Goal: Task Accomplishment & Management: Use online tool/utility

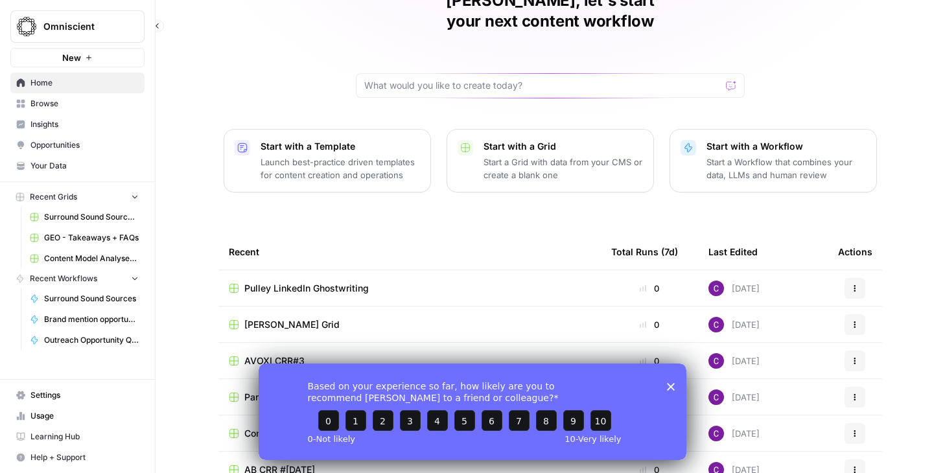
scroll to position [97, 0]
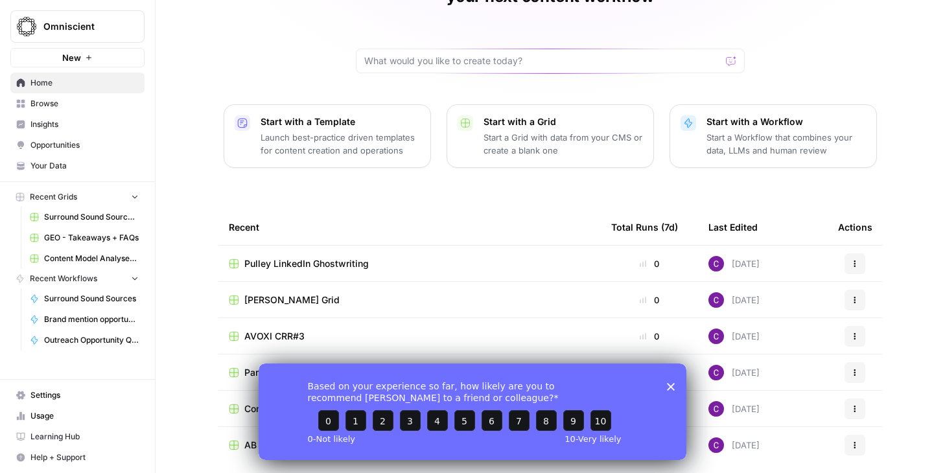
click at [320, 257] on span "Pulley LinkedIn Ghostwriting" at bounding box center [306, 263] width 124 height 13
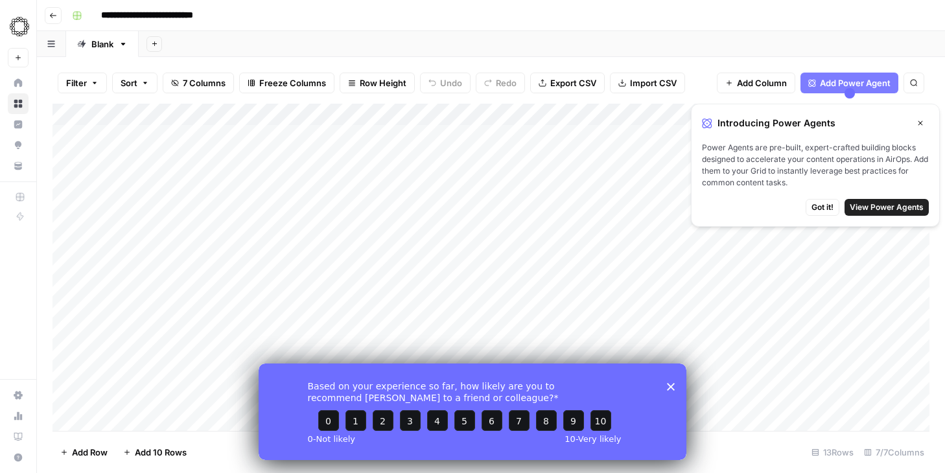
click at [672, 382] on icon "Close survey" at bounding box center [671, 386] width 8 height 8
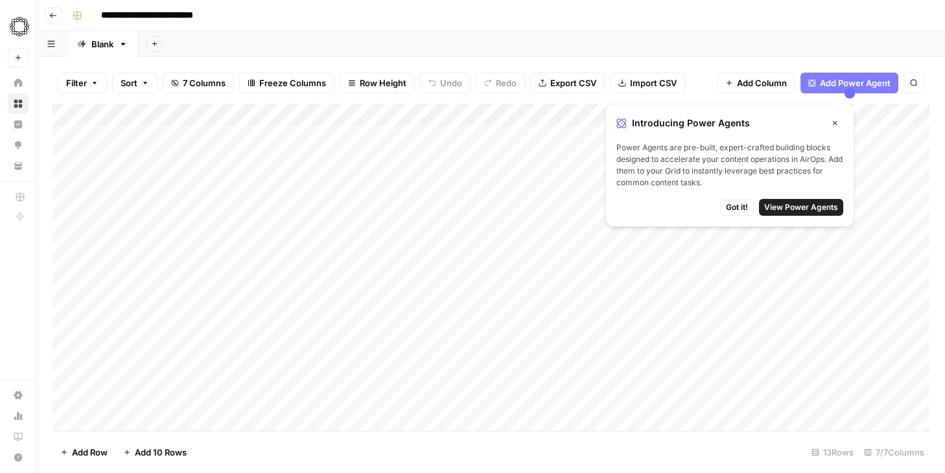
click at [839, 122] on button "Close" at bounding box center [834, 123] width 17 height 17
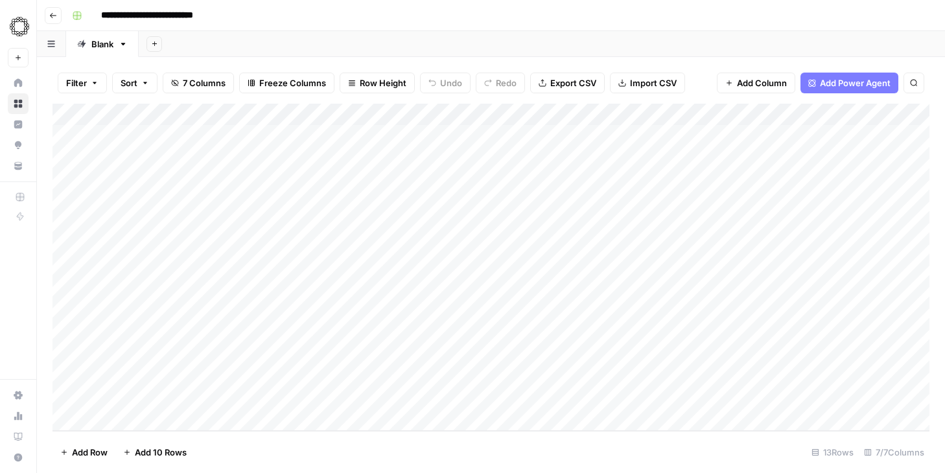
scroll to position [16, 0]
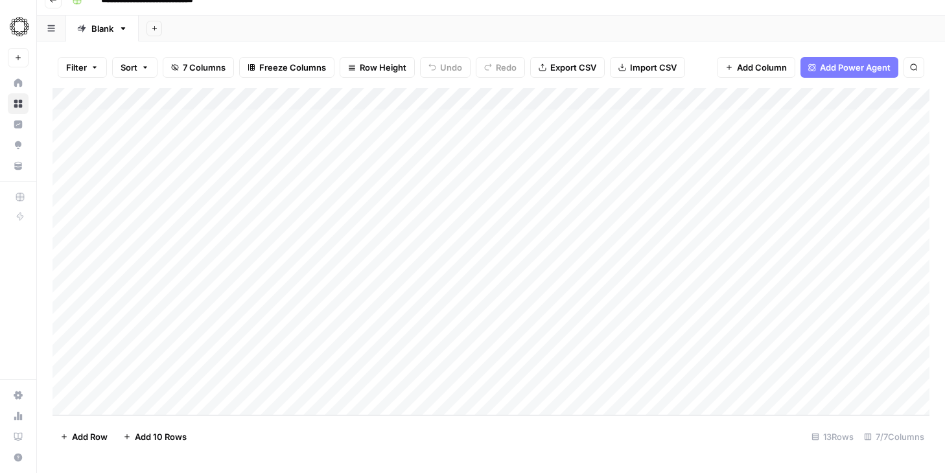
click at [106, 404] on div "Add Column" at bounding box center [491, 251] width 877 height 327
type textarea "**********"
drag, startPoint x: 368, startPoint y: 433, endPoint x: 246, endPoint y: 404, distance: 125.9
click at [367, 433] on footer "Add Row Add 10 Rows 14 Rows 7/7 Columns" at bounding box center [491, 436] width 877 height 42
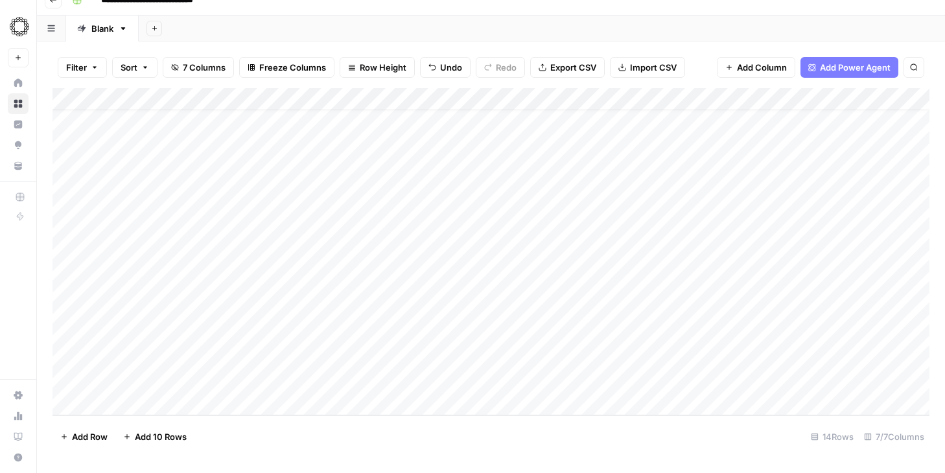
click at [194, 387] on div "Add Column" at bounding box center [491, 251] width 877 height 327
click at [368, 393] on div "Add Column" at bounding box center [491, 251] width 877 height 327
click at [214, 384] on div "Add Column" at bounding box center [491, 251] width 877 height 327
click at [230, 371] on div "Add Column" at bounding box center [491, 251] width 877 height 327
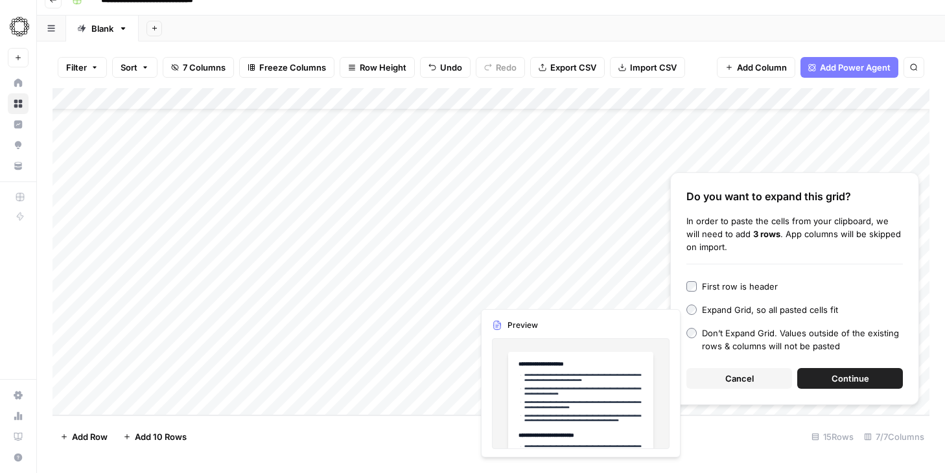
click at [851, 378] on span "Continue" at bounding box center [851, 378] width 38 height 13
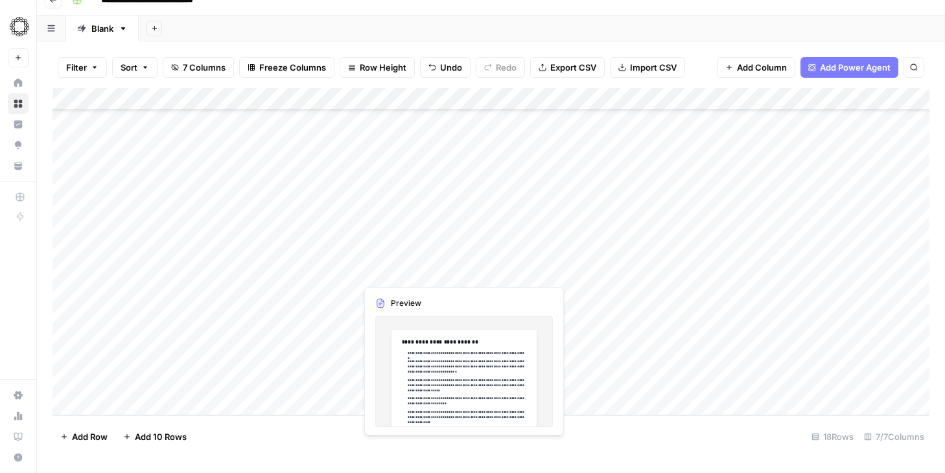
click at [409, 272] on div "Add Column" at bounding box center [491, 251] width 877 height 327
click at [331, 294] on div "Add Column" at bounding box center [491, 251] width 877 height 327
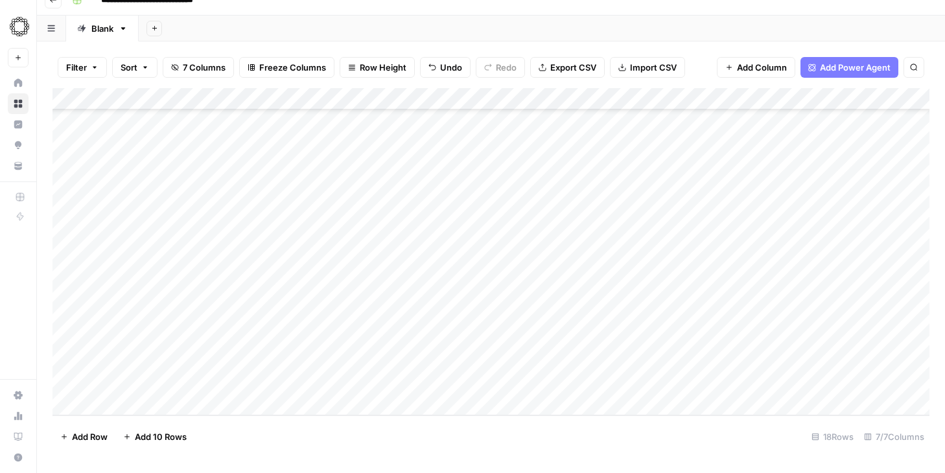
drag, startPoint x: 396, startPoint y: 312, endPoint x: 393, endPoint y: 353, distance: 41.0
click at [393, 353] on div "Add Column" at bounding box center [491, 251] width 877 height 327
click at [436, 310] on div "Add Column" at bounding box center [491, 251] width 877 height 327
click at [411, 333] on div "Add Column" at bounding box center [491, 251] width 877 height 327
click at [395, 355] on div "Add Column" at bounding box center [491, 251] width 877 height 327
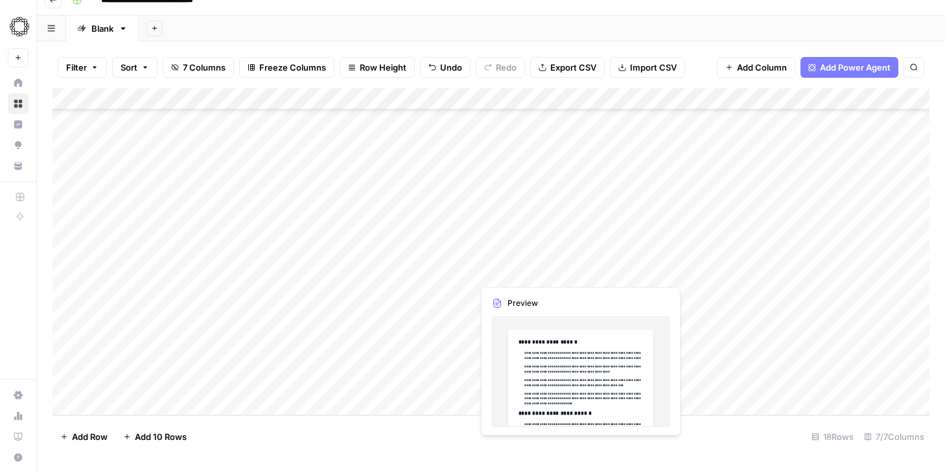
click at [506, 268] on div "Add Column" at bounding box center [491, 251] width 877 height 327
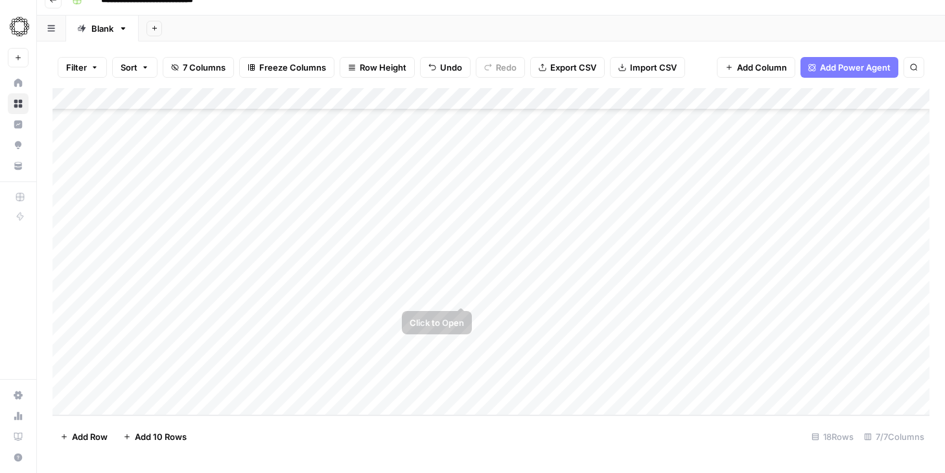
click at [495, 291] on div "Add Column" at bounding box center [491, 251] width 877 height 327
click at [501, 320] on div "Add Column" at bounding box center [491, 251] width 877 height 327
click at [495, 338] on div "Add Column" at bounding box center [491, 251] width 877 height 327
click at [493, 360] on div "Add Column" at bounding box center [491, 251] width 877 height 327
click at [159, 381] on div "Add Column" at bounding box center [491, 251] width 877 height 327
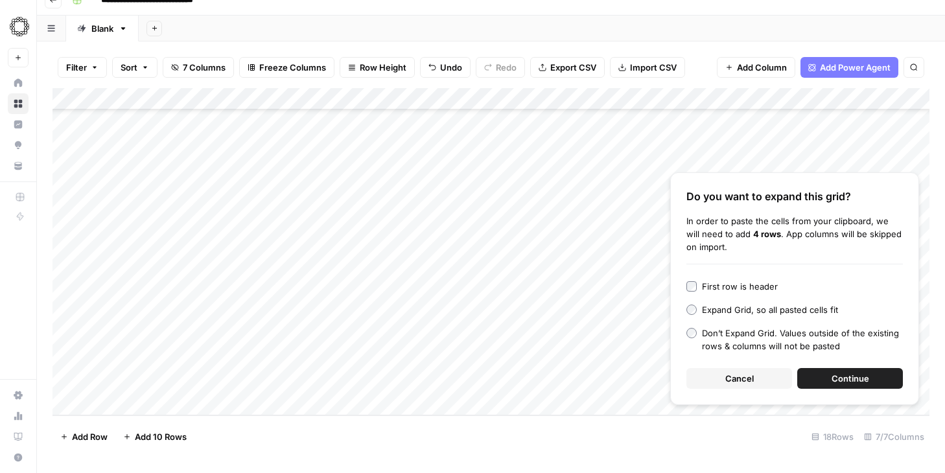
click at [850, 375] on span "Continue" at bounding box center [851, 378] width 38 height 13
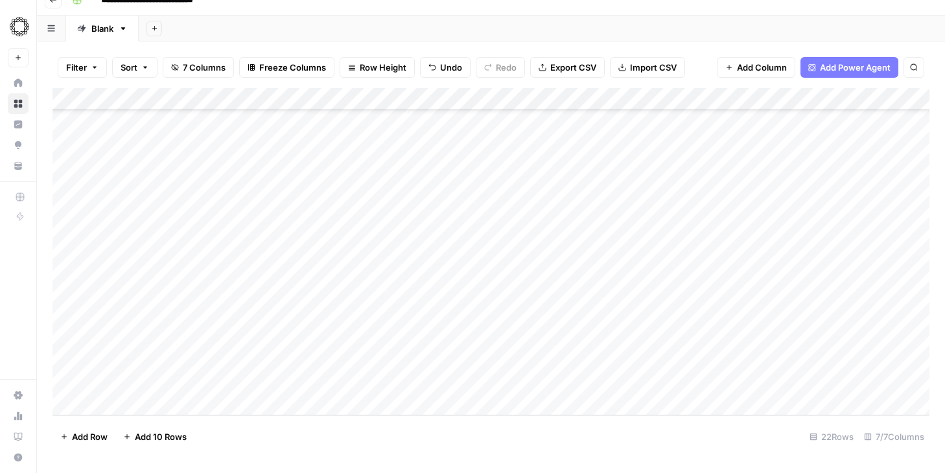
click at [157, 381] on div "Add Column" at bounding box center [491, 251] width 877 height 327
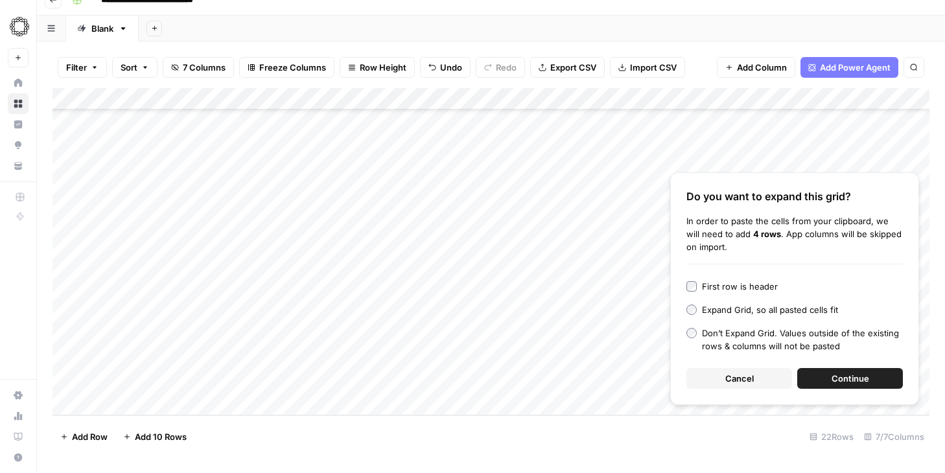
click at [834, 375] on span "Continue" at bounding box center [851, 378] width 38 height 13
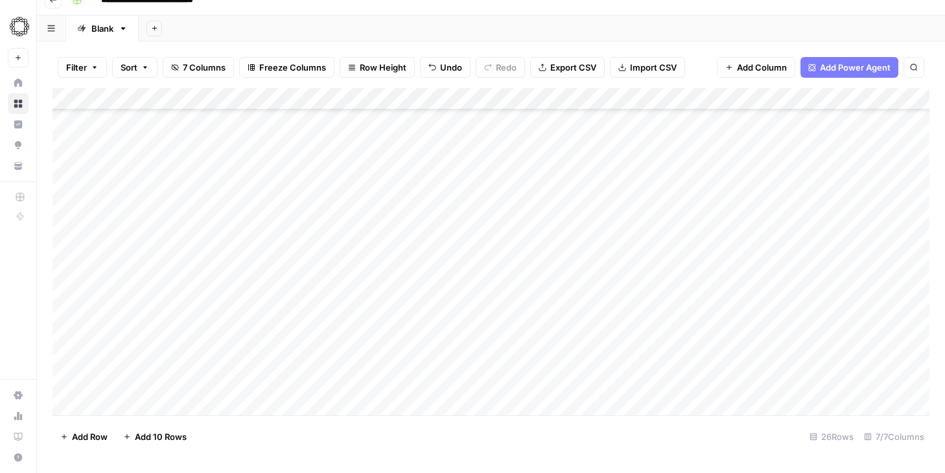
scroll to position [191, 0]
click at [371, 213] on div "Add Column" at bounding box center [491, 251] width 877 height 327
click at [386, 229] on div "Add Column" at bounding box center [491, 251] width 877 height 327
click at [377, 261] on div "Add Column" at bounding box center [491, 251] width 877 height 327
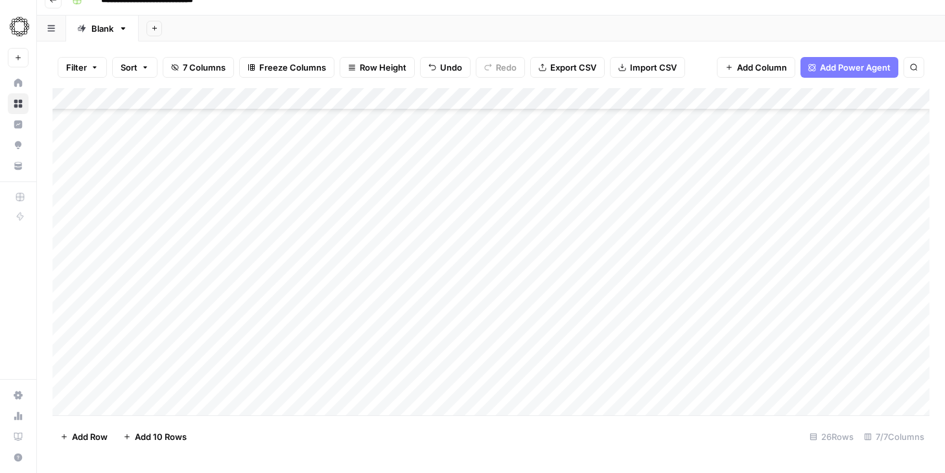
click at [376, 275] on div "Add Column" at bounding box center [491, 251] width 877 height 327
drag, startPoint x: 370, startPoint y: 301, endPoint x: 369, endPoint y: 320, distance: 18.8
click at [370, 301] on div "Add Column" at bounding box center [491, 251] width 877 height 327
drag, startPoint x: 368, startPoint y: 323, endPoint x: 371, endPoint y: 343, distance: 20.5
click at [368, 323] on div "Add Column" at bounding box center [491, 251] width 877 height 327
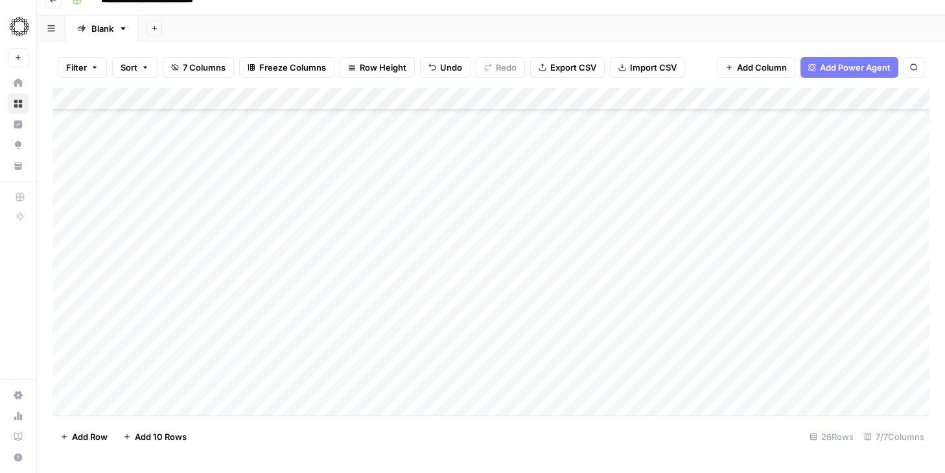
click at [371, 345] on div "Add Column" at bounding box center [491, 251] width 877 height 327
click at [371, 365] on div "Add Column" at bounding box center [491, 251] width 877 height 327
click at [371, 390] on div "Add Column" at bounding box center [491, 251] width 877 height 327
click at [522, 215] on div "Add Column" at bounding box center [491, 251] width 877 height 327
drag, startPoint x: 485, startPoint y: 233, endPoint x: 487, endPoint y: 250, distance: 17.1
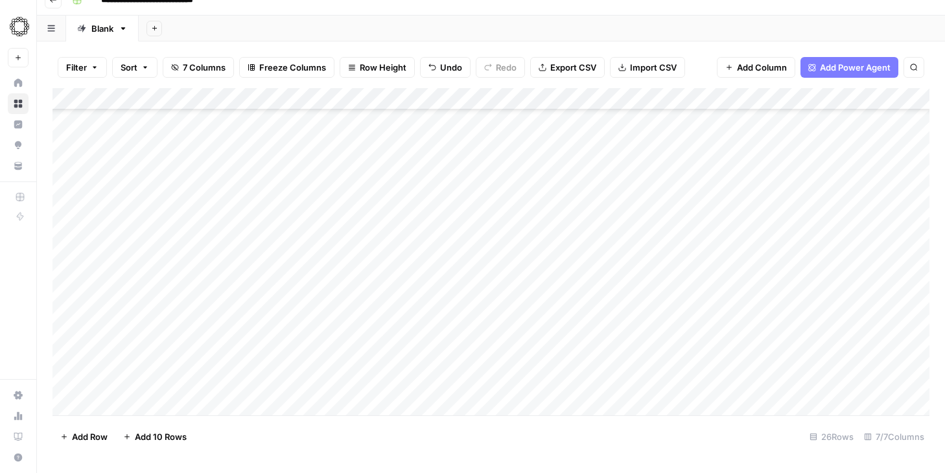
click at [485, 234] on div "Add Column" at bounding box center [491, 251] width 877 height 327
click at [485, 261] on div "Add Column" at bounding box center [491, 251] width 877 height 327
click at [484, 281] on div "Add Column" at bounding box center [491, 251] width 877 height 327
click at [483, 307] on div "Add Column" at bounding box center [491, 251] width 877 height 327
click at [491, 325] on div "Add Column" at bounding box center [491, 251] width 877 height 327
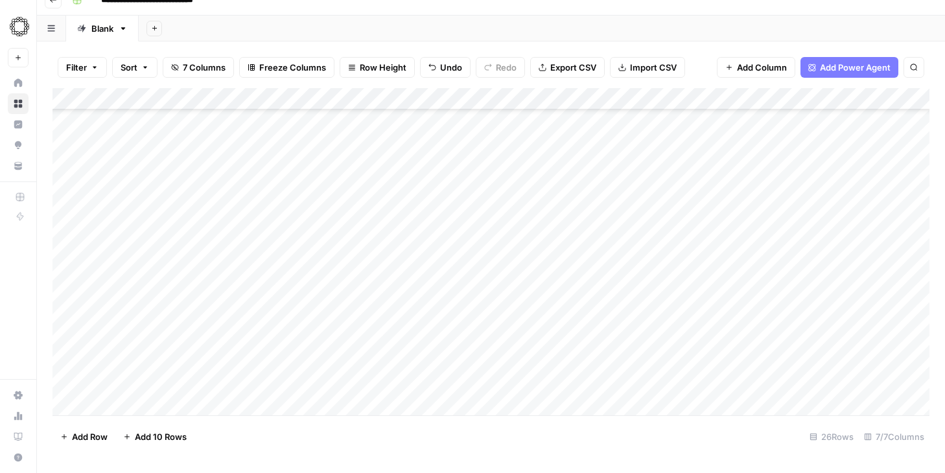
click at [490, 349] on div "Add Column" at bounding box center [491, 251] width 877 height 327
click at [491, 366] on div "Add Column" at bounding box center [491, 251] width 877 height 327
click at [486, 384] on div "Add Column" at bounding box center [491, 251] width 877 height 327
click at [272, 198] on div "Add Column" at bounding box center [491, 251] width 877 height 327
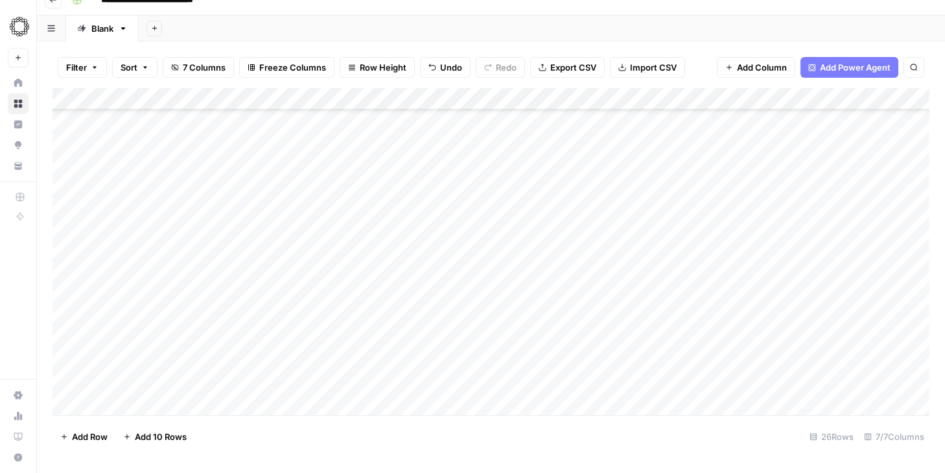
click at [267, 247] on div "Add Column" at bounding box center [491, 251] width 877 height 327
click at [317, 224] on div "Add Column" at bounding box center [491, 251] width 877 height 327
click at [267, 266] on div "Add Column" at bounding box center [491, 251] width 877 height 327
click at [257, 289] on div "Add Column" at bounding box center [491, 251] width 877 height 327
click at [261, 309] on div "Add Column" at bounding box center [491, 251] width 877 height 327
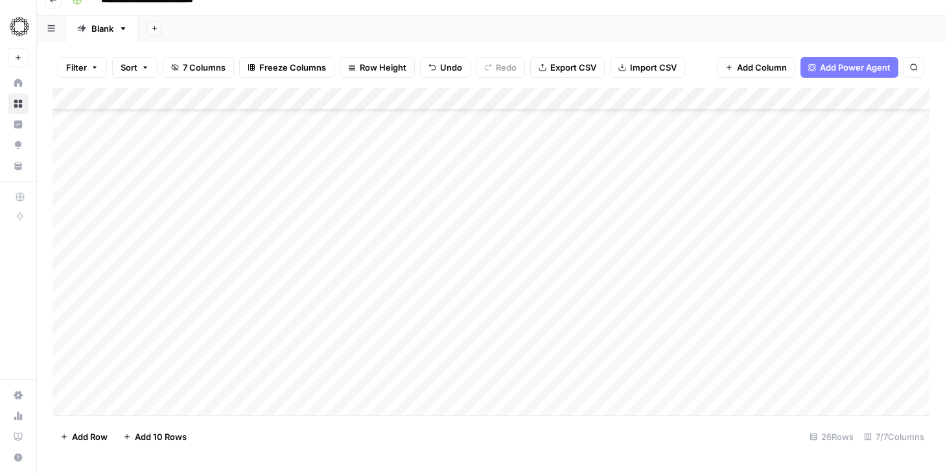
click at [266, 334] on div "Add Column" at bounding box center [491, 251] width 877 height 327
click at [249, 359] on div "Add Column" at bounding box center [491, 251] width 877 height 327
click at [272, 377] on div "Add Column" at bounding box center [491, 251] width 877 height 327
click at [265, 358] on div "Add Column" at bounding box center [491, 251] width 877 height 327
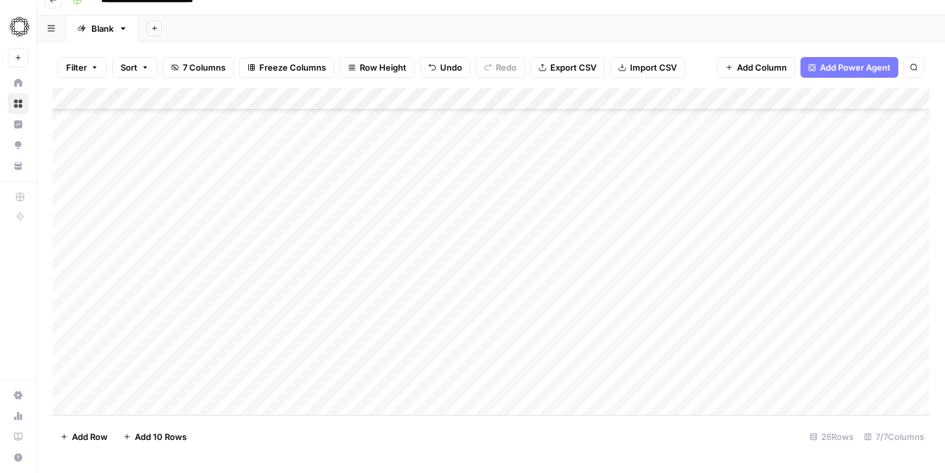
click at [272, 297] on div "Add Column" at bounding box center [491, 251] width 877 height 327
click at [273, 316] on div "Add Column" at bounding box center [491, 251] width 877 height 327
click at [250, 342] on div "Add Column" at bounding box center [491, 251] width 877 height 327
drag, startPoint x: 263, startPoint y: 361, endPoint x: 287, endPoint y: 363, distance: 24.7
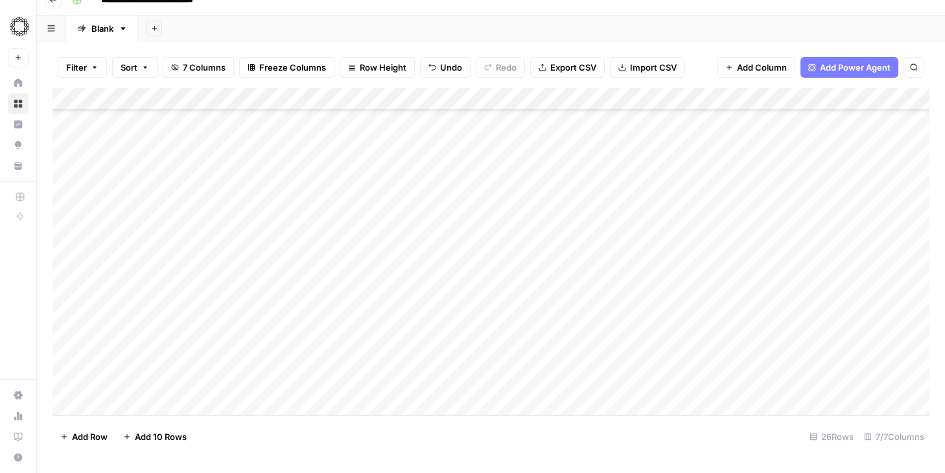
click at [265, 362] on div "Add Column" at bounding box center [491, 251] width 877 height 327
click at [71, 381] on div "Add Column" at bounding box center [491, 251] width 877 height 327
click at [79, 439] on span "Delete 1 Row" at bounding box center [86, 436] width 52 height 13
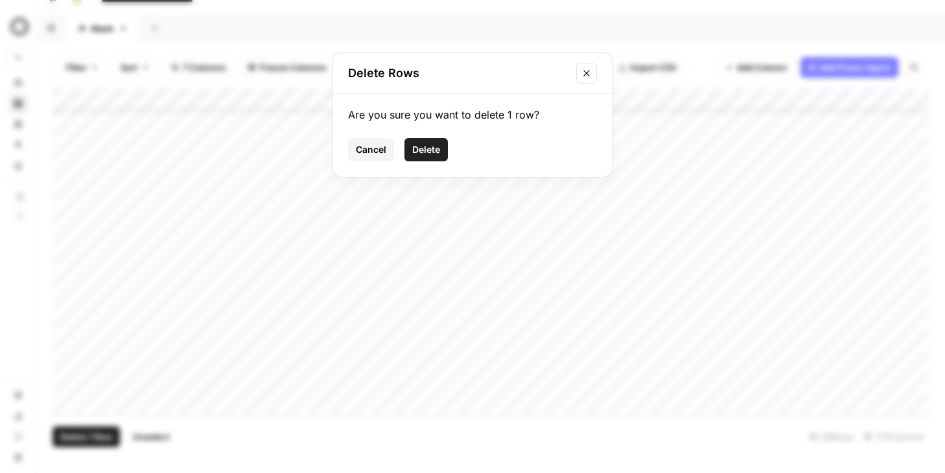
click at [430, 154] on span "Delete" at bounding box center [426, 149] width 28 height 13
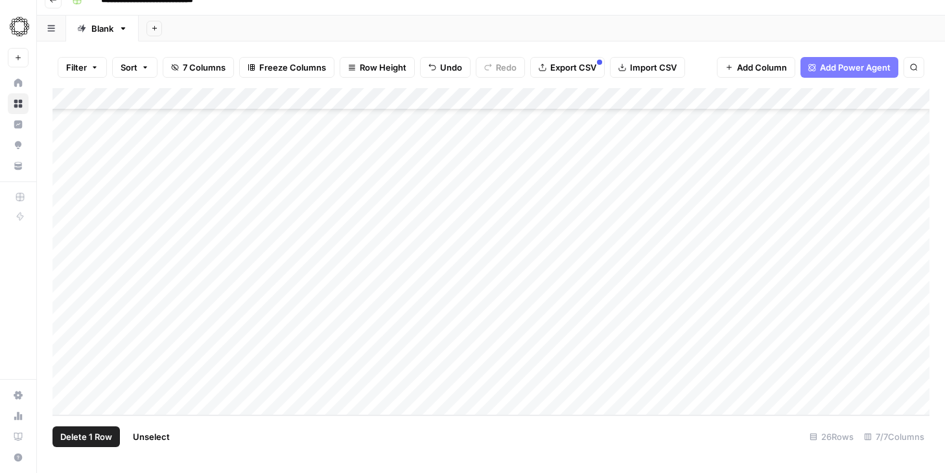
scroll to position [266, 0]
click at [695, 96] on div "Add Column" at bounding box center [491, 251] width 877 height 327
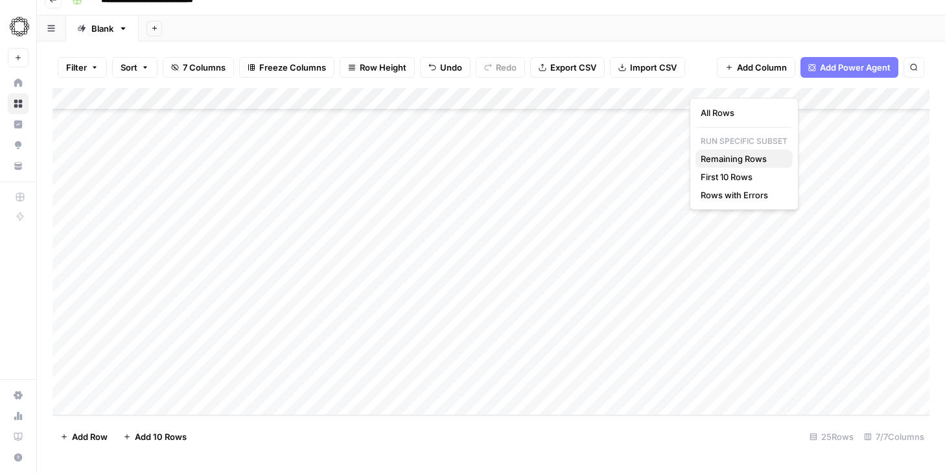
click at [751, 162] on span "Remaining Rows" at bounding box center [742, 158] width 82 height 13
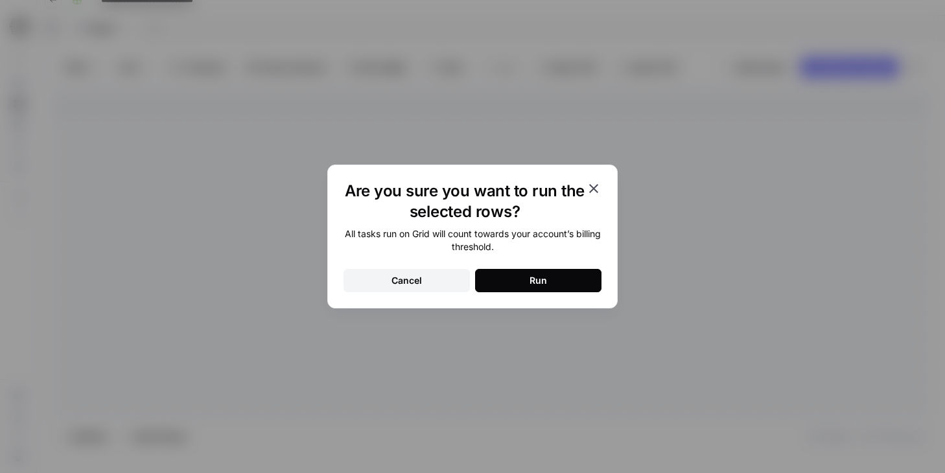
click at [558, 284] on button "Run" at bounding box center [538, 280] width 126 height 23
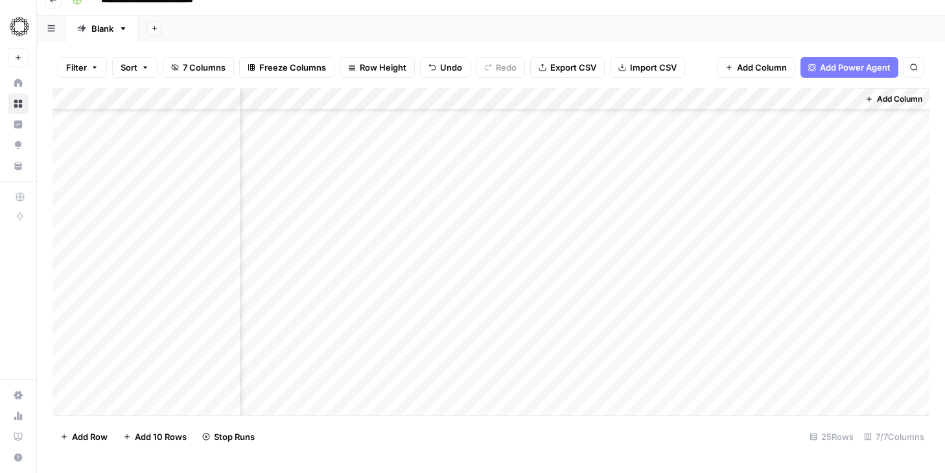
scroll to position [243, 82]
click at [694, 167] on div "Add Column" at bounding box center [491, 251] width 877 height 327
click at [727, 161] on div "Add Column" at bounding box center [491, 251] width 877 height 327
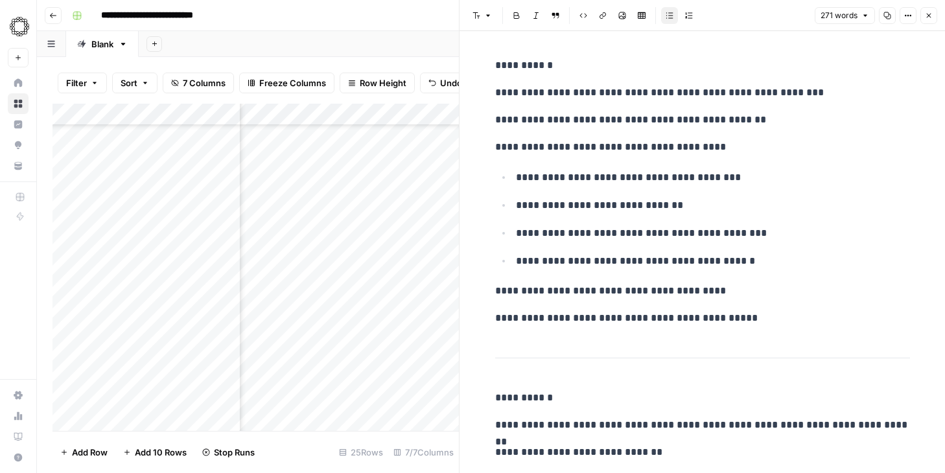
click at [891, 15] on button "Copy" at bounding box center [887, 15] width 17 height 17
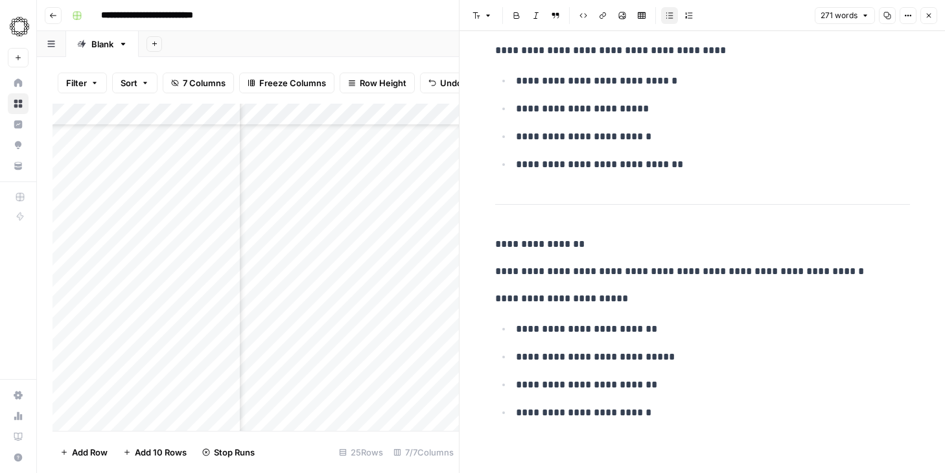
scroll to position [4, 0]
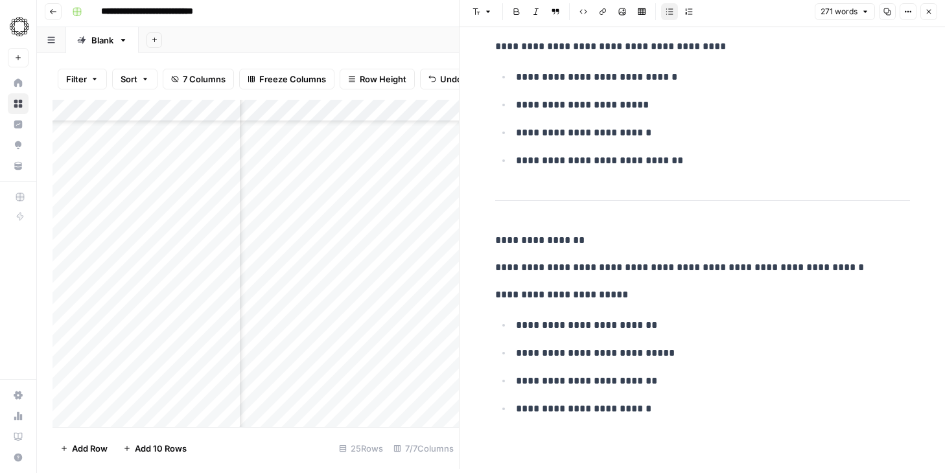
click at [928, 12] on icon "button" at bounding box center [929, 12] width 8 height 8
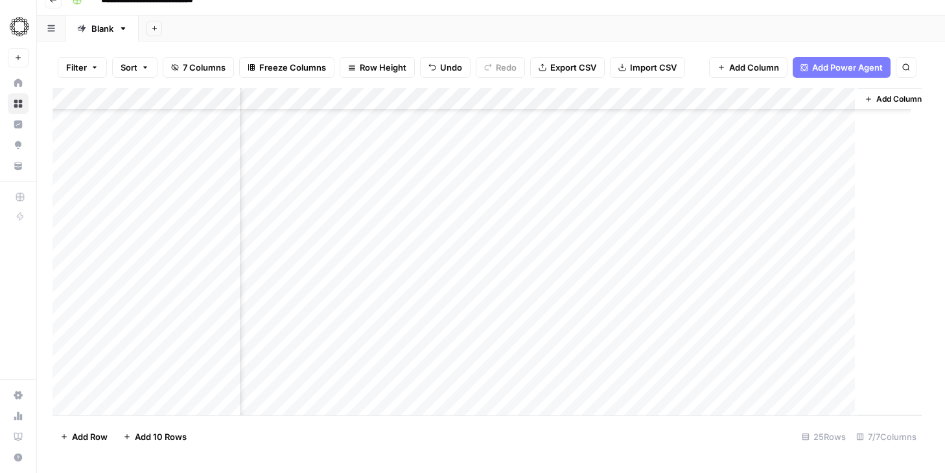
scroll to position [243, 67]
click at [786, 168] on div "Add Column" at bounding box center [491, 251] width 877 height 327
click at [789, 166] on div "Add Column" at bounding box center [491, 251] width 877 height 327
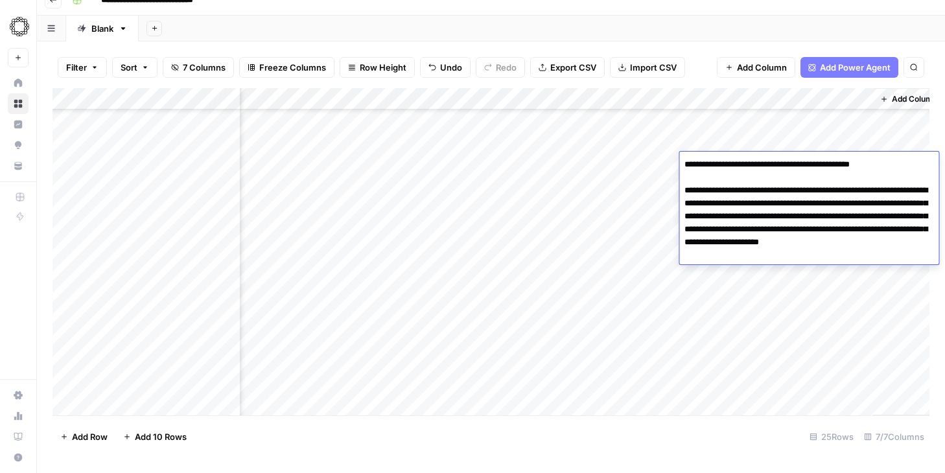
click at [789, 166] on textarea "**********" at bounding box center [808, 210] width 259 height 109
click at [647, 185] on div "Add Column" at bounding box center [491, 251] width 877 height 327
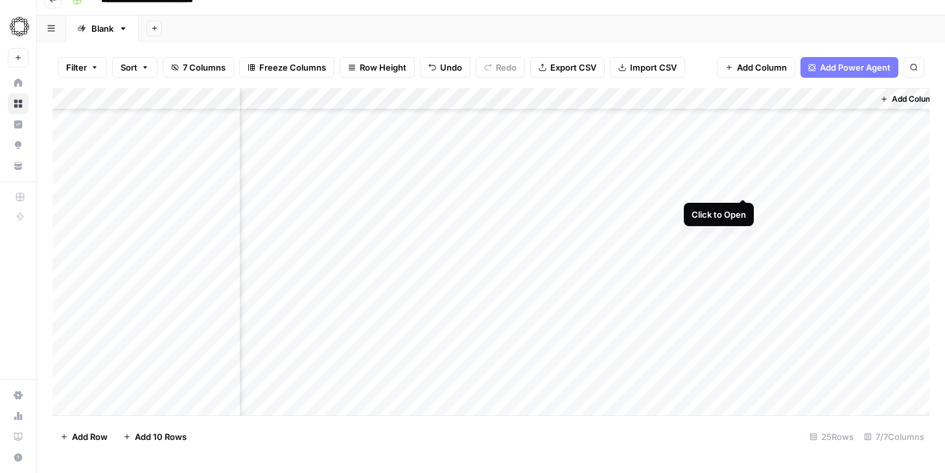
drag, startPoint x: 743, startPoint y: 185, endPoint x: 737, endPoint y: 189, distance: 7.6
click at [743, 185] on div "Add Column" at bounding box center [491, 251] width 877 height 327
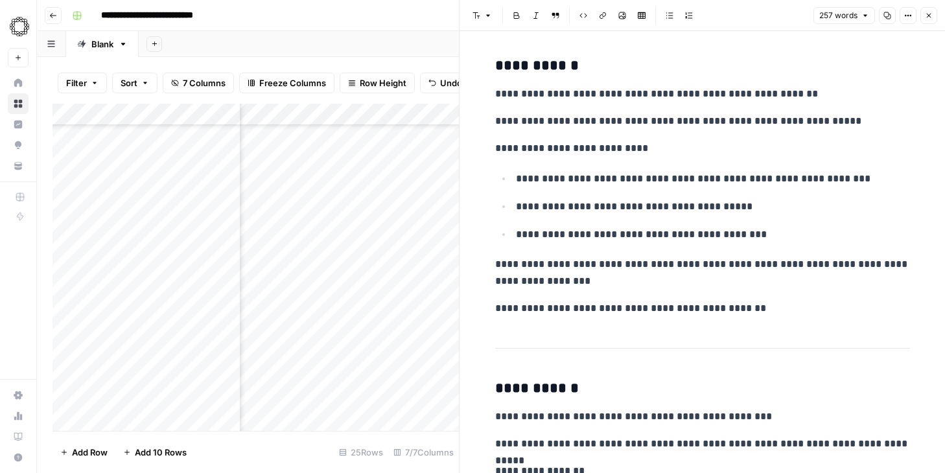
click at [886, 16] on icon "button" at bounding box center [887, 16] width 8 height 8
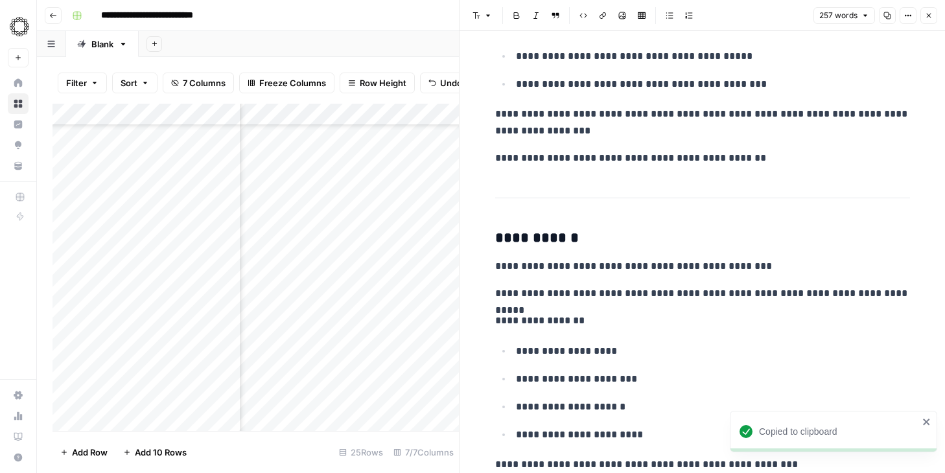
scroll to position [165, 0]
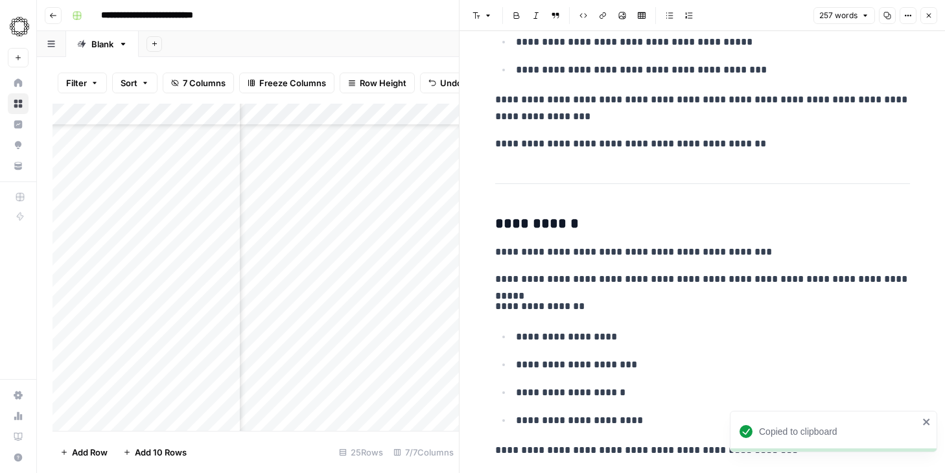
click at [929, 15] on icon "button" at bounding box center [929, 16] width 5 height 5
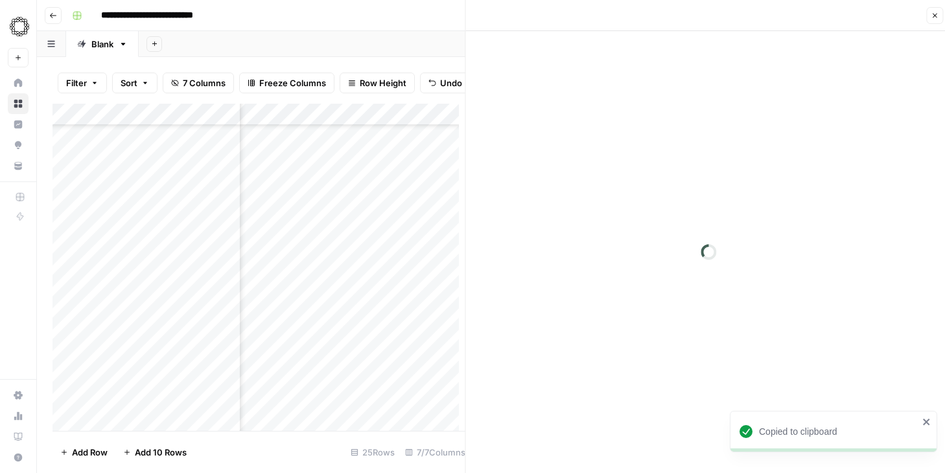
scroll to position [16, 0]
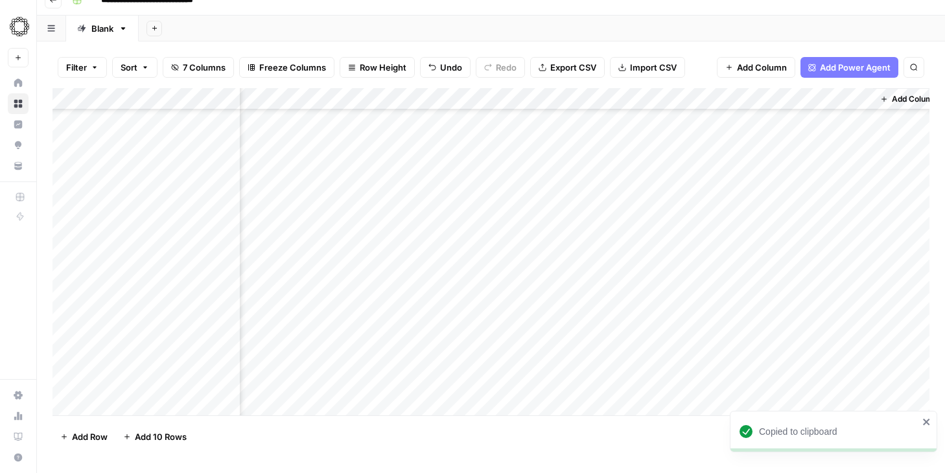
click at [795, 183] on div "Add Column" at bounding box center [491, 251] width 877 height 327
click at [808, 185] on div "Add Column" at bounding box center [491, 251] width 877 height 327
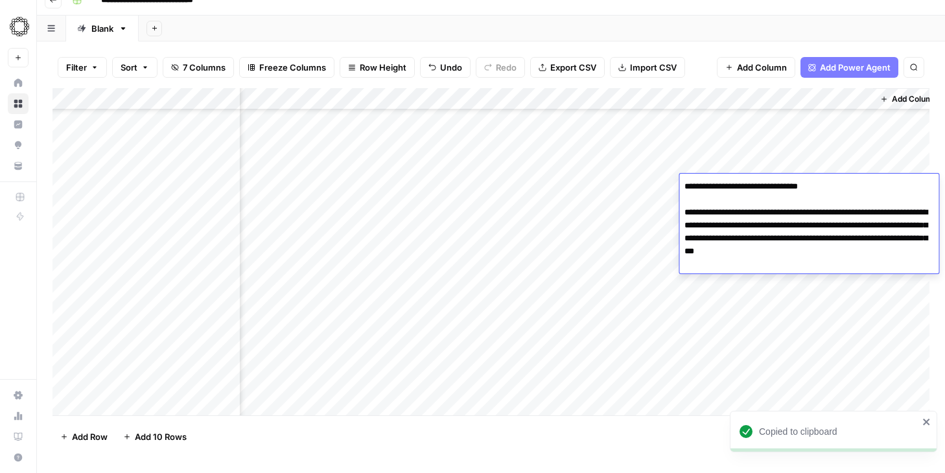
click at [808, 185] on textarea "**********" at bounding box center [808, 219] width 259 height 83
click at [653, 209] on div "Add Column" at bounding box center [491, 251] width 877 height 327
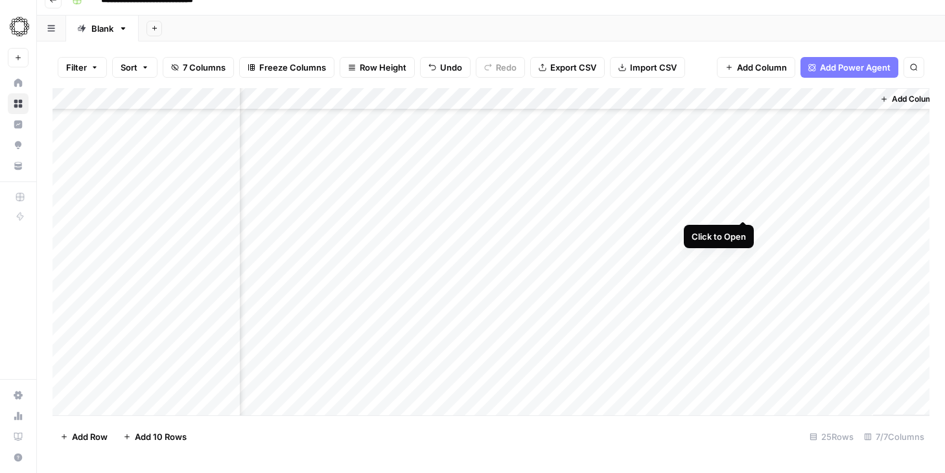
drag, startPoint x: 742, startPoint y: 205, endPoint x: 740, endPoint y: 213, distance: 7.2
click at [742, 205] on div "Add Column" at bounding box center [491, 251] width 877 height 327
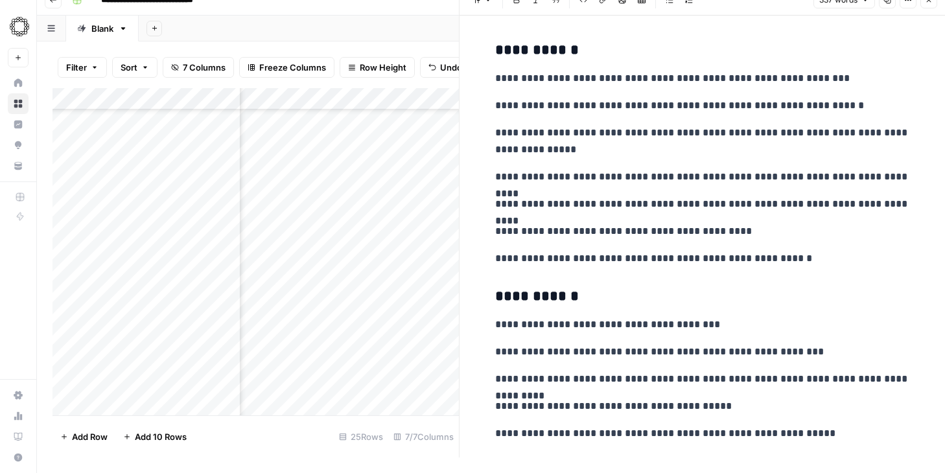
drag, startPoint x: 892, startPoint y: 5, endPoint x: 884, endPoint y: 13, distance: 11.0
click at [892, 5] on button "Copy" at bounding box center [887, 0] width 17 height 17
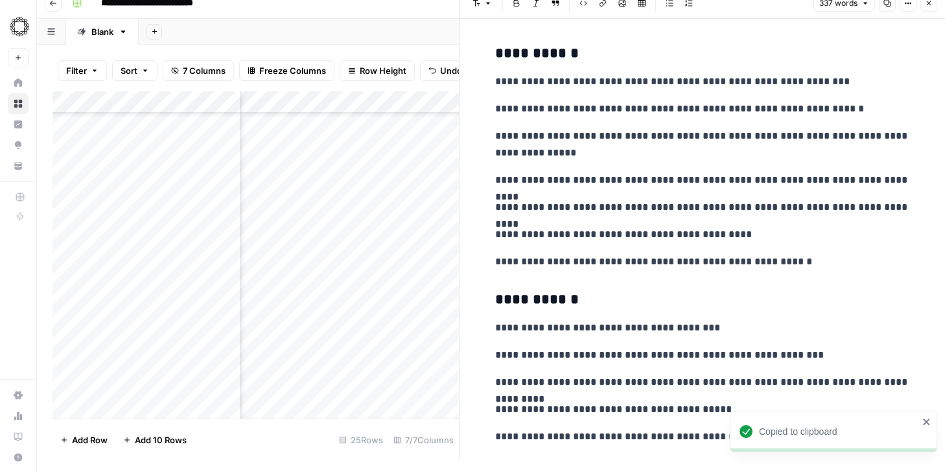
click at [257, 207] on div "Add Column" at bounding box center [256, 254] width 406 height 327
click at [274, 207] on div "Add Column" at bounding box center [256, 254] width 406 height 327
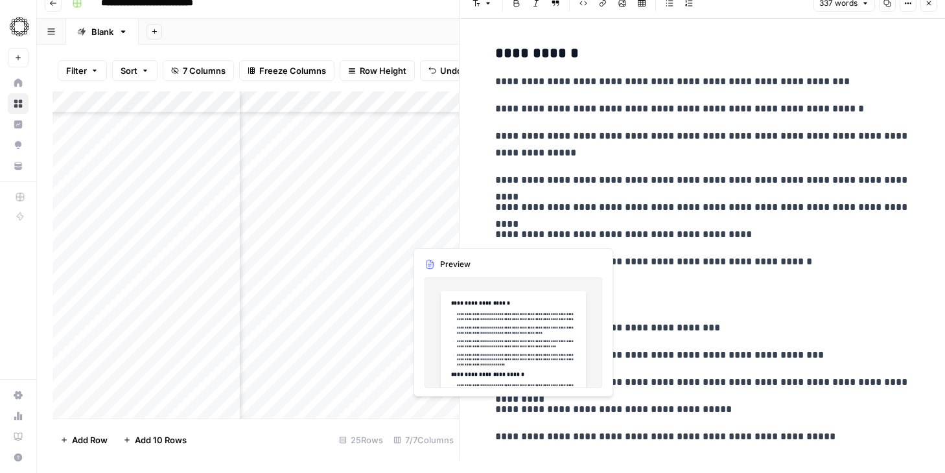
click at [435, 233] on div "Add Column" at bounding box center [256, 254] width 406 height 327
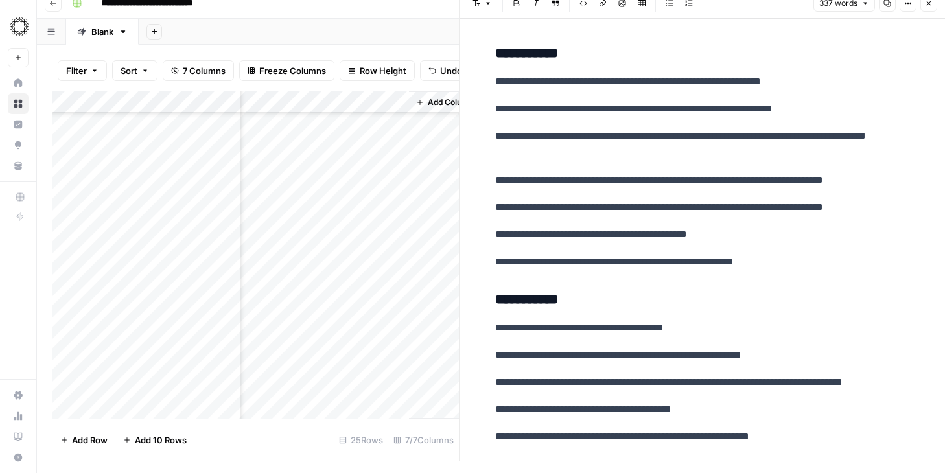
scroll to position [243, 554]
click at [924, 7] on button "Close" at bounding box center [928, 3] width 17 height 17
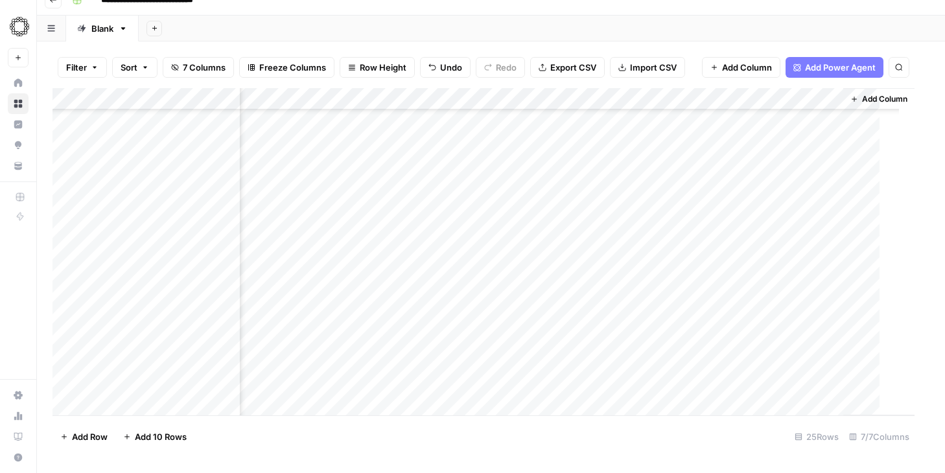
scroll to position [243, 67]
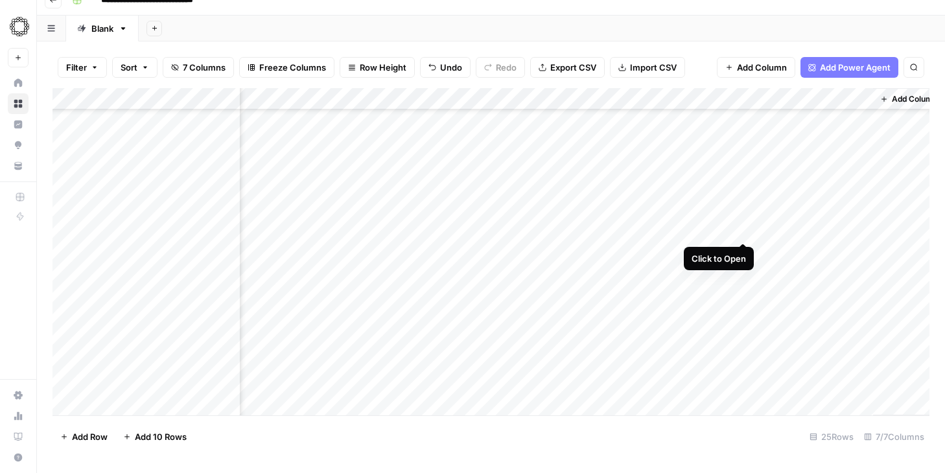
click at [743, 228] on div "Add Column" at bounding box center [491, 251] width 877 height 327
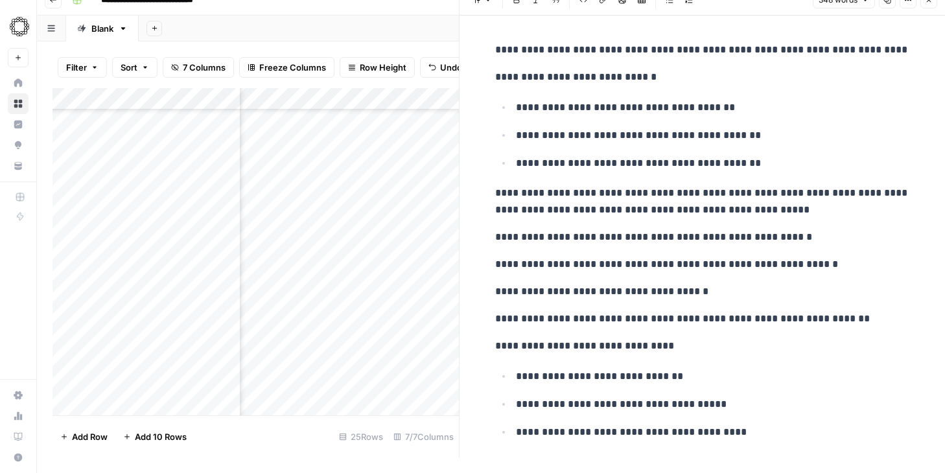
click at [884, 5] on button "Copy" at bounding box center [887, 0] width 17 height 17
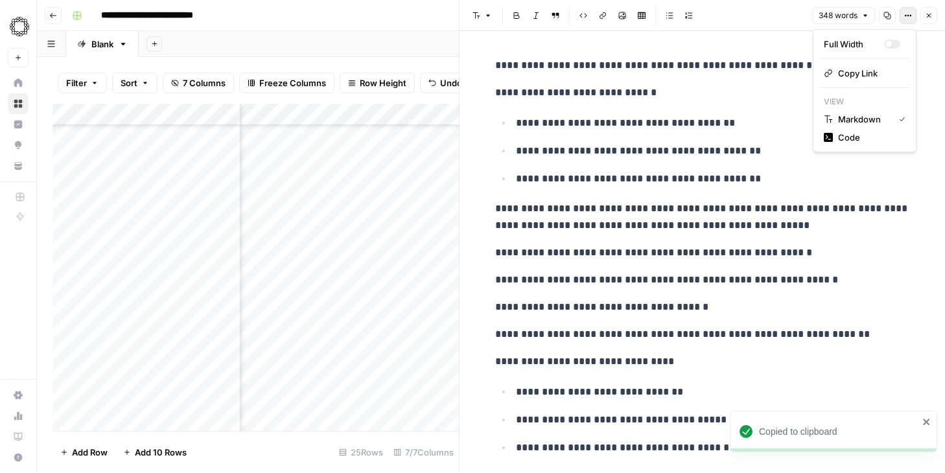
click at [906, 14] on icon "button" at bounding box center [908, 16] width 8 height 8
click at [860, 139] on span "Code" at bounding box center [869, 137] width 62 height 13
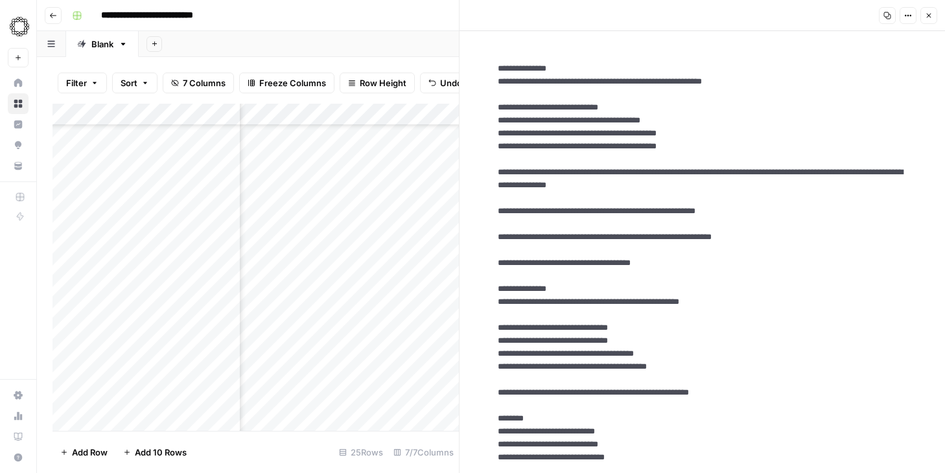
drag, startPoint x: 887, startPoint y: 16, endPoint x: 881, endPoint y: 27, distance: 13.0
click at [887, 17] on icon "button" at bounding box center [887, 16] width 8 height 8
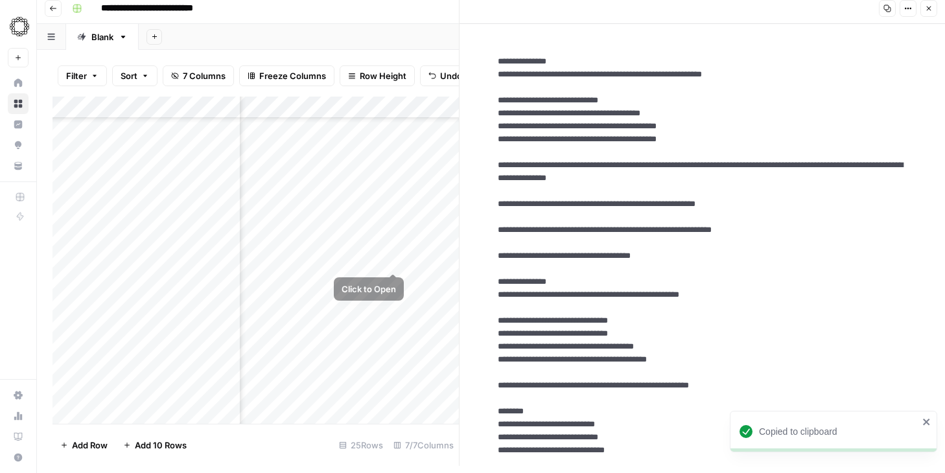
click at [426, 263] on div "Add Column" at bounding box center [256, 260] width 406 height 327
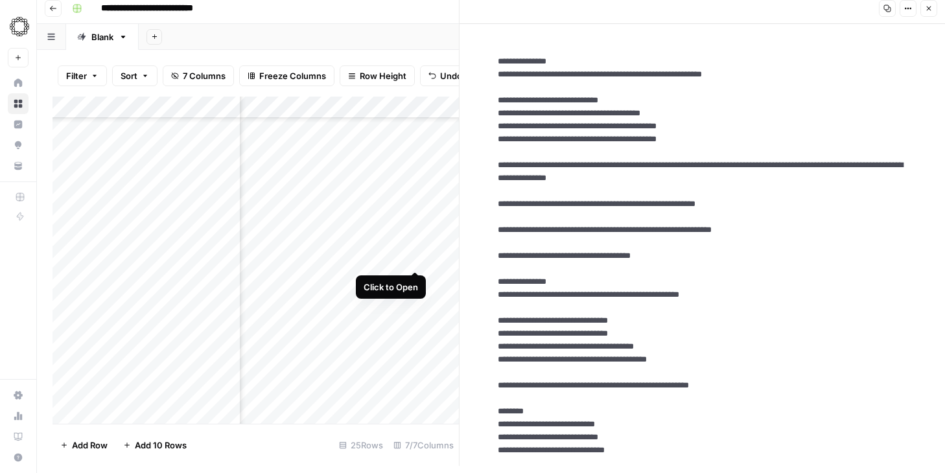
click at [414, 257] on div "Add Column" at bounding box center [256, 260] width 406 height 327
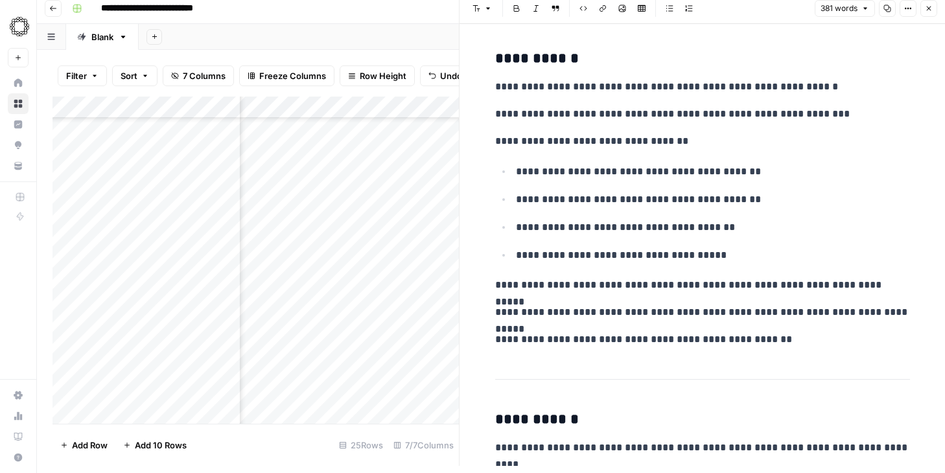
drag, startPoint x: 891, startPoint y: 13, endPoint x: 882, endPoint y: 25, distance: 14.4
click at [890, 13] on button "Copy" at bounding box center [887, 8] width 17 height 17
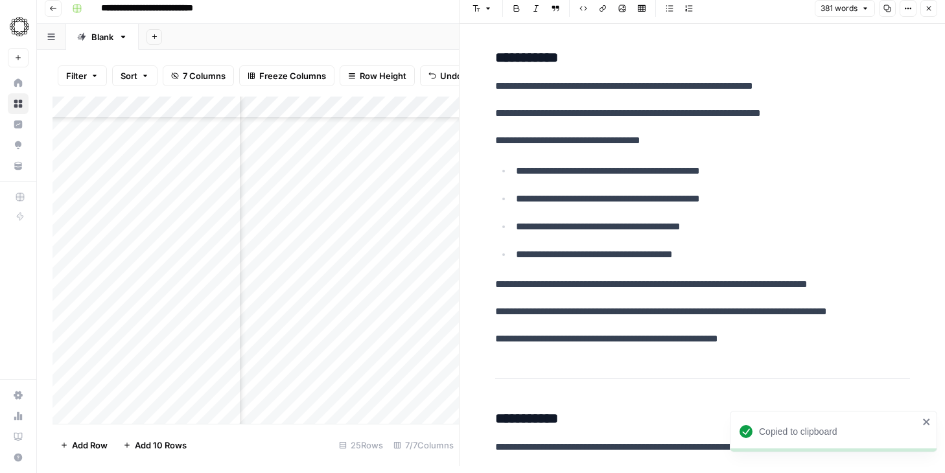
click at [445, 263] on div "Add Column" at bounding box center [256, 260] width 406 height 327
click at [443, 259] on div "Add Column" at bounding box center [256, 260] width 406 height 327
click at [439, 213] on div "Add Column" at bounding box center [256, 260] width 406 height 327
click at [182, 238] on div "Add Column" at bounding box center [256, 260] width 406 height 327
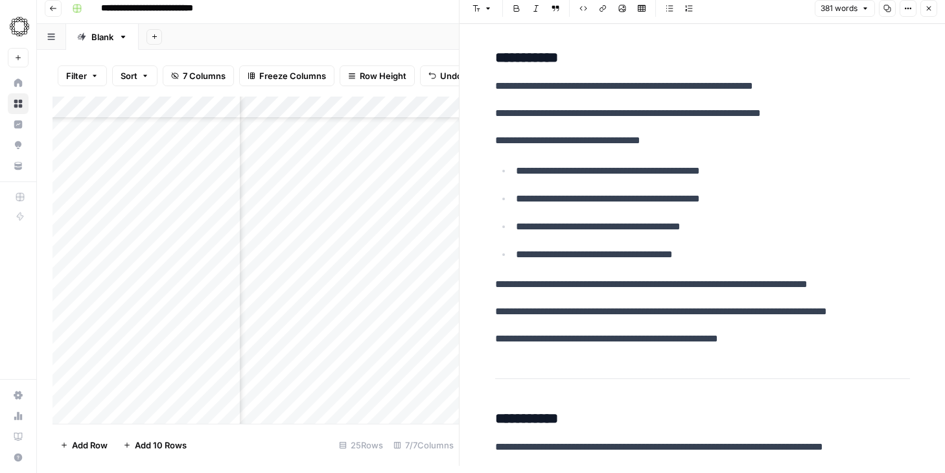
click at [438, 239] on div "Add Column" at bounding box center [256, 260] width 406 height 327
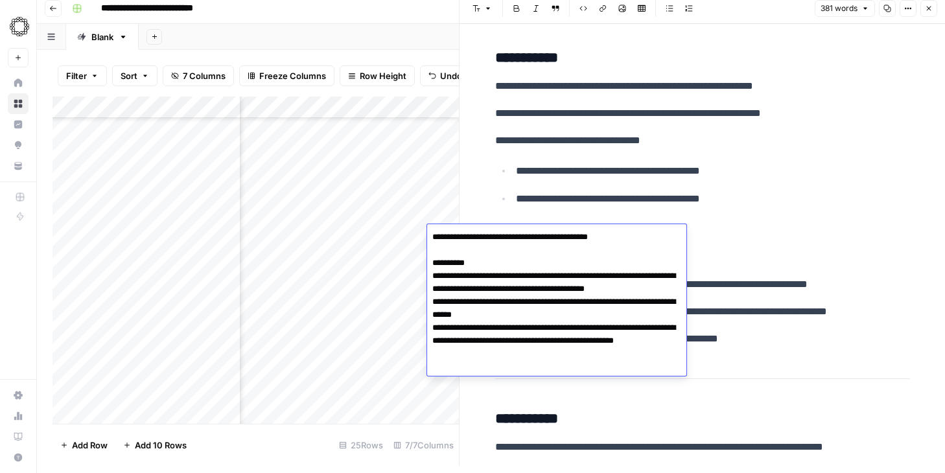
click at [183, 283] on div "Add Column" at bounding box center [256, 260] width 406 height 327
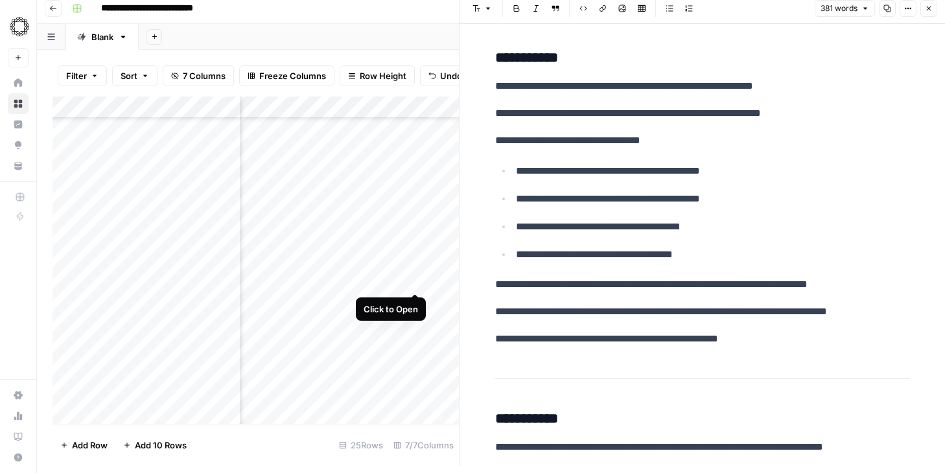
click at [410, 281] on div "Add Column" at bounding box center [256, 260] width 406 height 327
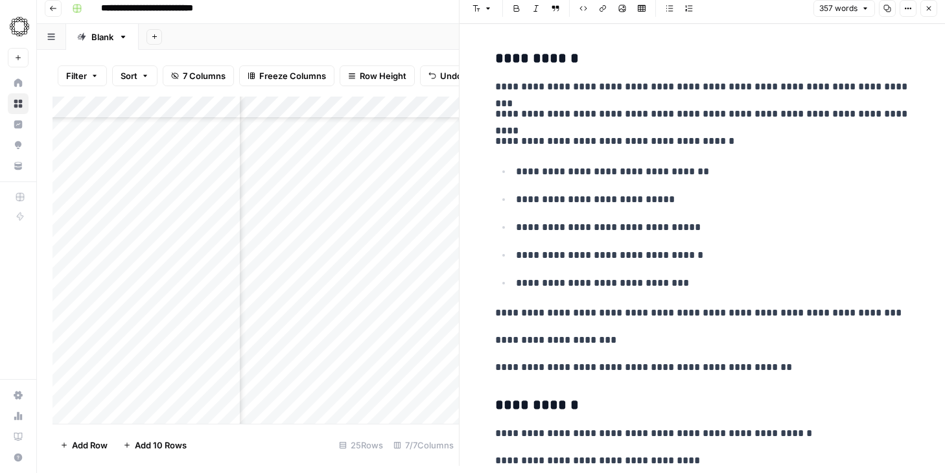
click at [887, 10] on icon "button" at bounding box center [887, 8] width 7 height 7
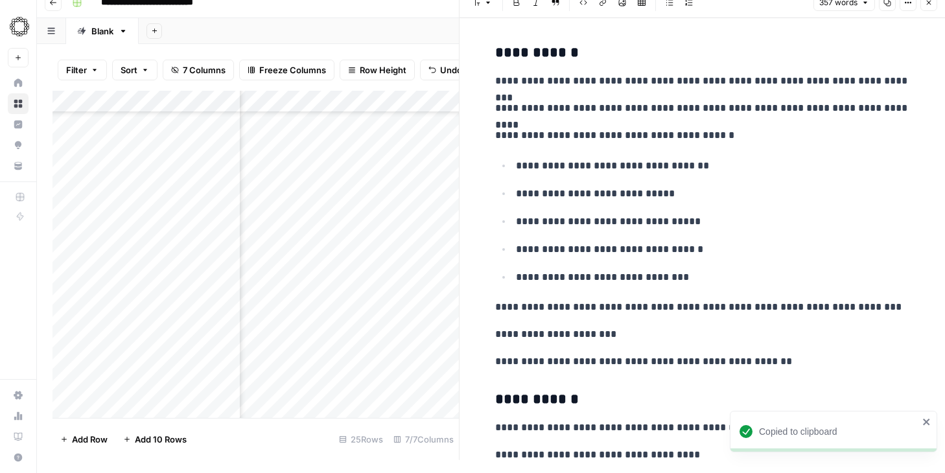
click at [443, 274] on div "Add Column" at bounding box center [256, 254] width 406 height 327
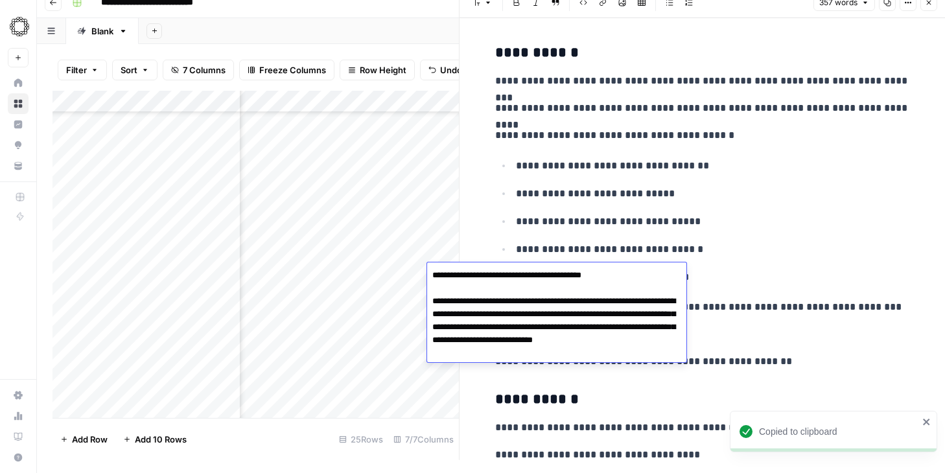
click at [169, 296] on div "Add Column" at bounding box center [256, 254] width 406 height 327
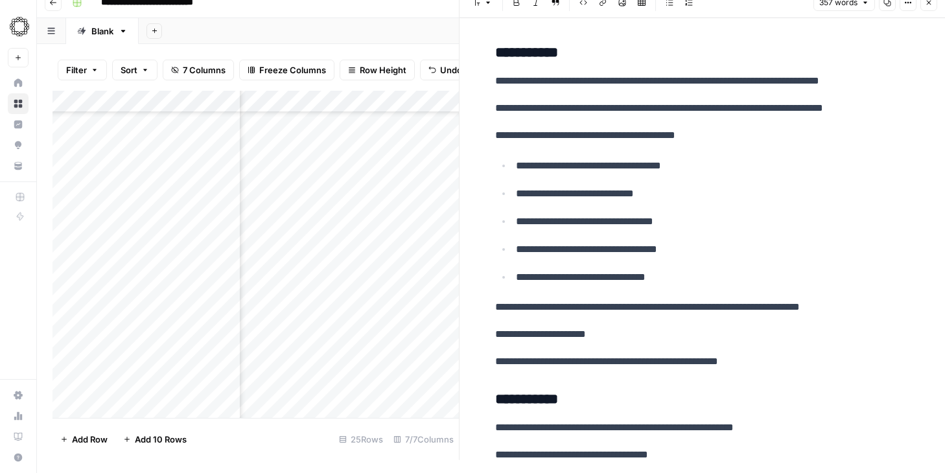
click at [414, 292] on div "Add Column" at bounding box center [256, 254] width 406 height 327
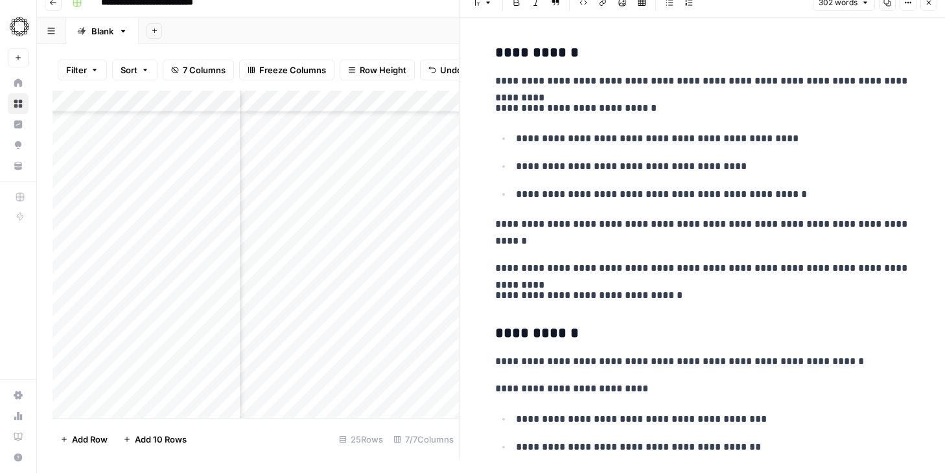
click at [893, 6] on button "Copy" at bounding box center [887, 2] width 17 height 17
click at [442, 298] on div "Add Column" at bounding box center [256, 254] width 406 height 327
click at [380, 320] on div "Add Column" at bounding box center [256, 254] width 406 height 327
drag, startPoint x: 417, startPoint y: 318, endPoint x: 417, endPoint y: 325, distance: 6.5
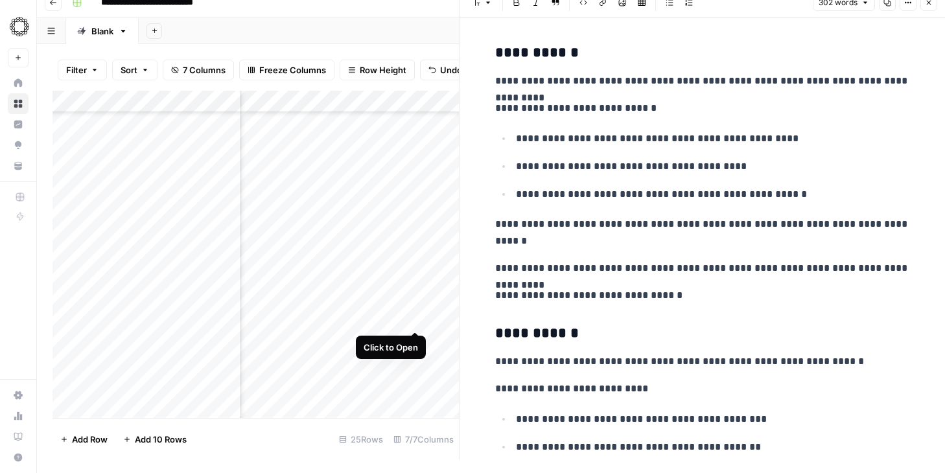
click at [417, 318] on div "Add Column" at bounding box center [256, 254] width 406 height 327
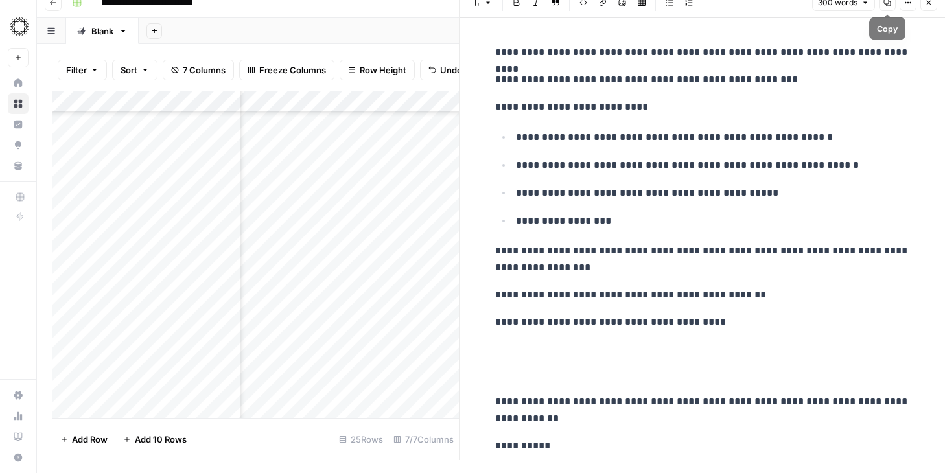
drag, startPoint x: 889, startPoint y: 6, endPoint x: 881, endPoint y: 46, distance: 40.9
click at [889, 5] on icon "button" at bounding box center [887, 3] width 8 height 8
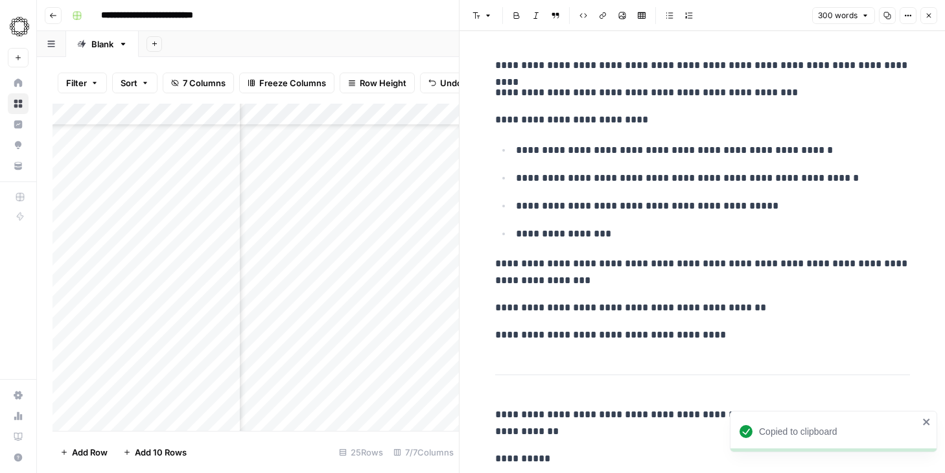
click at [909, 18] on icon "button" at bounding box center [908, 16] width 8 height 8
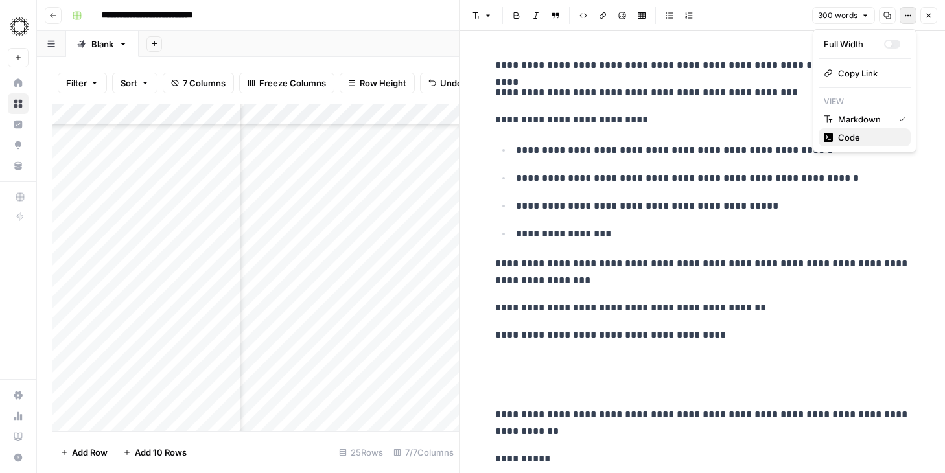
click at [853, 137] on span "Code" at bounding box center [869, 137] width 62 height 13
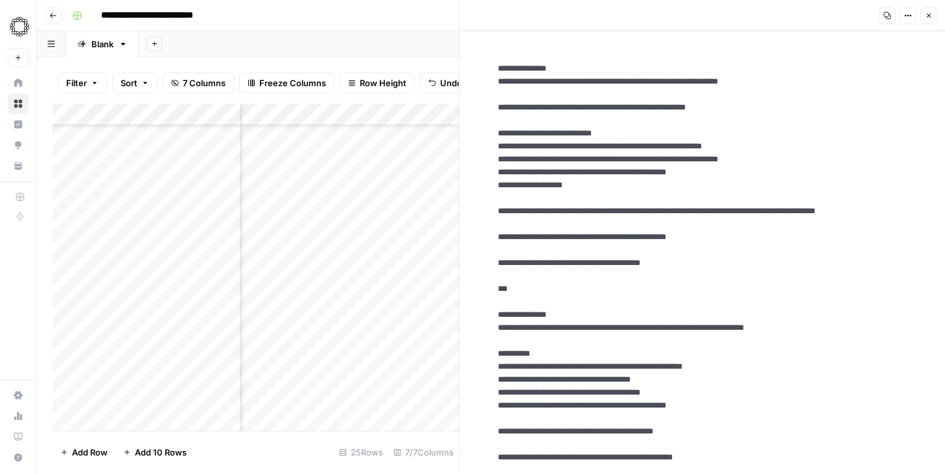
drag, startPoint x: 883, startPoint y: 10, endPoint x: 882, endPoint y: 25, distance: 15.0
click at [885, 12] on button "Copy" at bounding box center [887, 15] width 17 height 17
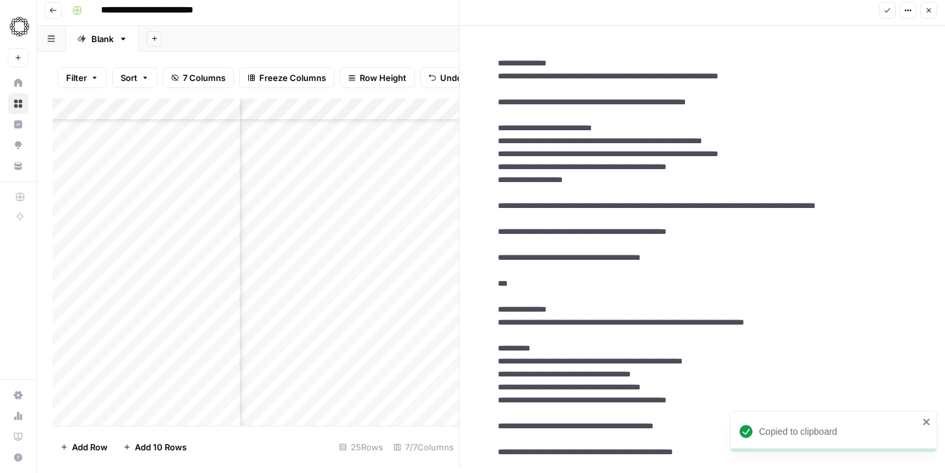
scroll to position [10, 0]
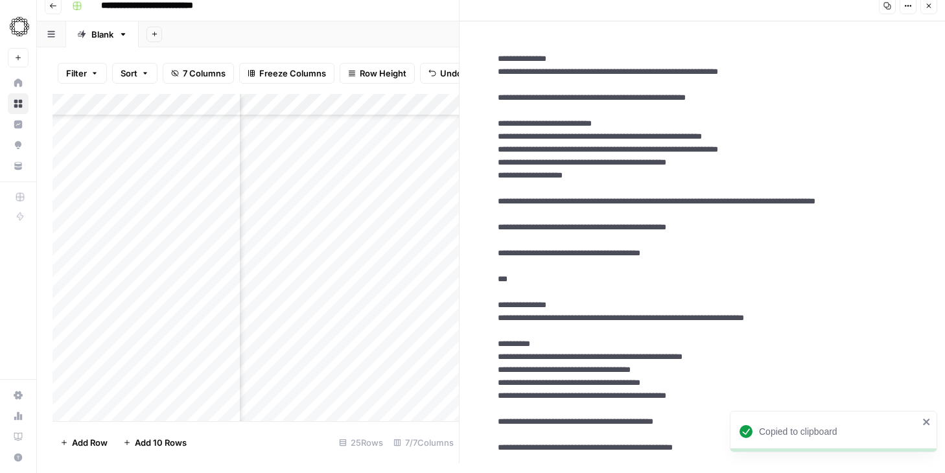
click at [443, 320] on div "Add Column" at bounding box center [256, 257] width 406 height 327
drag, startPoint x: 151, startPoint y: 347, endPoint x: 158, endPoint y: 348, distance: 7.2
click at [151, 347] on div "Add Column" at bounding box center [256, 257] width 406 height 327
click at [415, 345] on div "Add Column" at bounding box center [256, 257] width 406 height 327
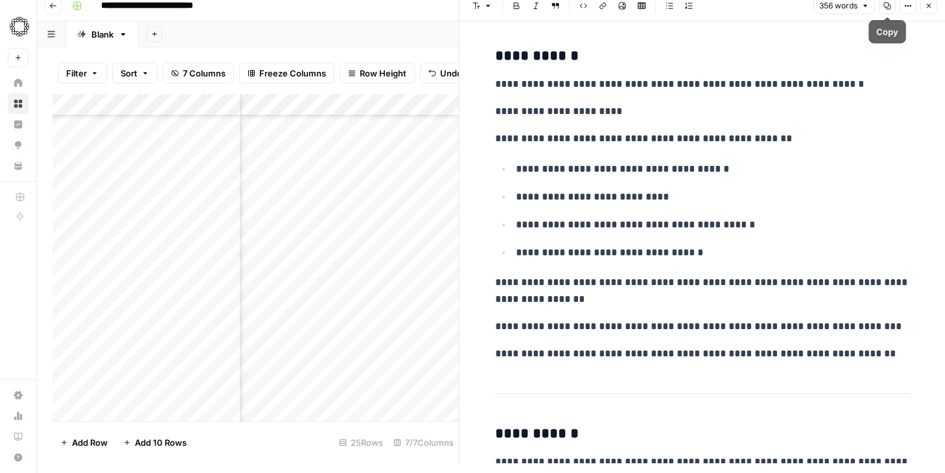
click at [891, 6] on icon "button" at bounding box center [887, 6] width 8 height 8
click at [443, 342] on div "Add Column" at bounding box center [256, 257] width 406 height 327
click at [358, 367] on div "Add Column" at bounding box center [256, 257] width 406 height 327
click at [413, 366] on div "Add Column" at bounding box center [256, 257] width 406 height 327
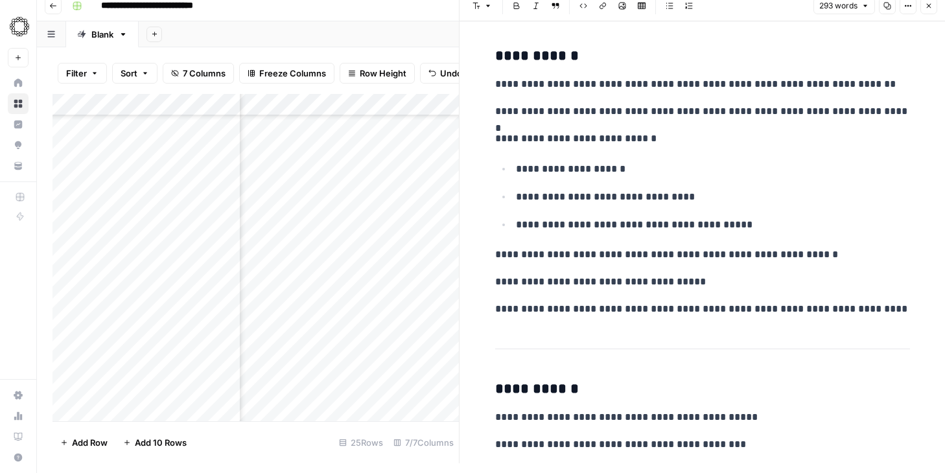
drag, startPoint x: 888, startPoint y: 5, endPoint x: 880, endPoint y: 18, distance: 14.6
click at [888, 6] on icon "button" at bounding box center [887, 6] width 8 height 8
click at [444, 367] on div "Add Column" at bounding box center [256, 257] width 406 height 327
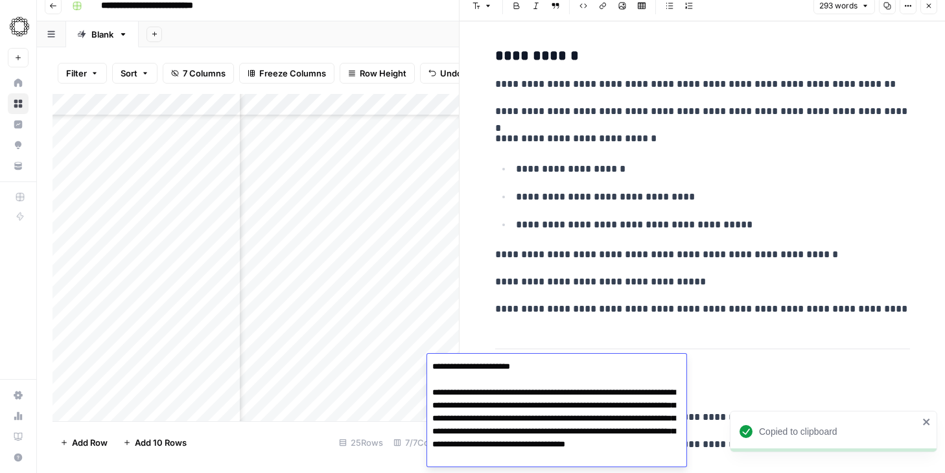
click at [442, 364] on textarea "**********" at bounding box center [556, 412] width 259 height 109
click at [414, 389] on div "Add Column" at bounding box center [256, 257] width 406 height 327
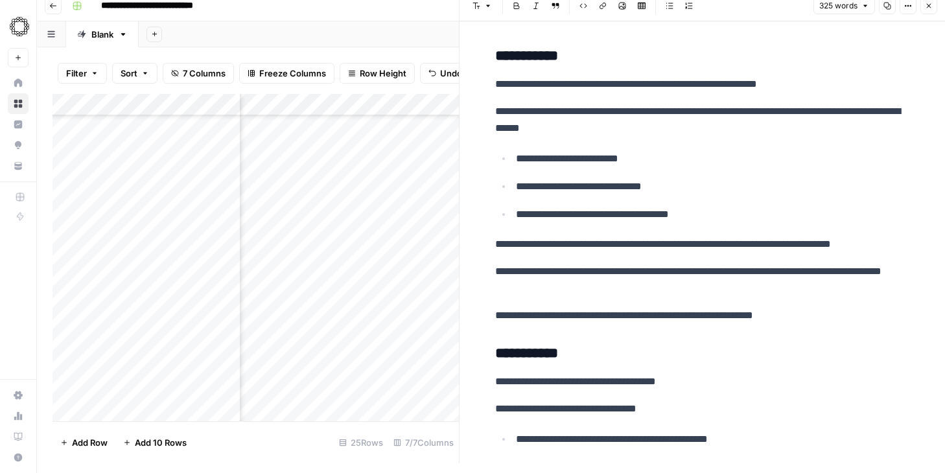
drag, startPoint x: 880, startPoint y: 8, endPoint x: 874, endPoint y: 23, distance: 16.0
click at [880, 8] on button "Copy" at bounding box center [887, 5] width 17 height 17
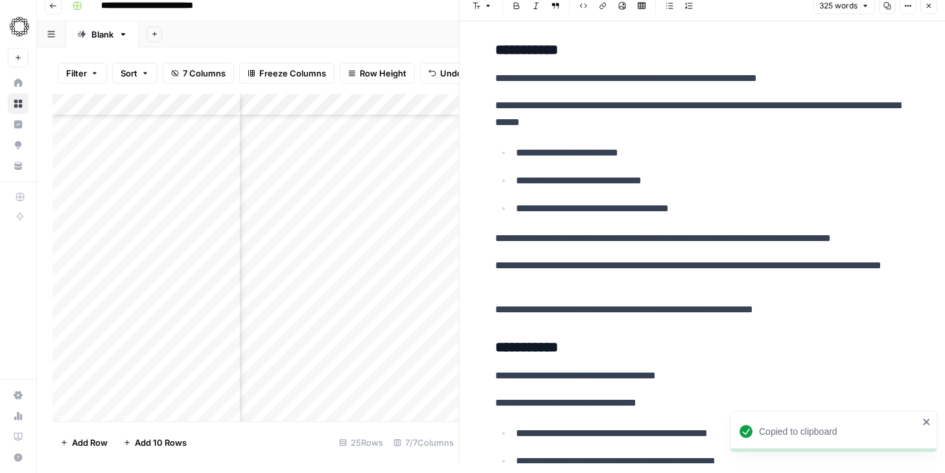
click at [439, 387] on div "Add Column" at bounding box center [256, 257] width 406 height 327
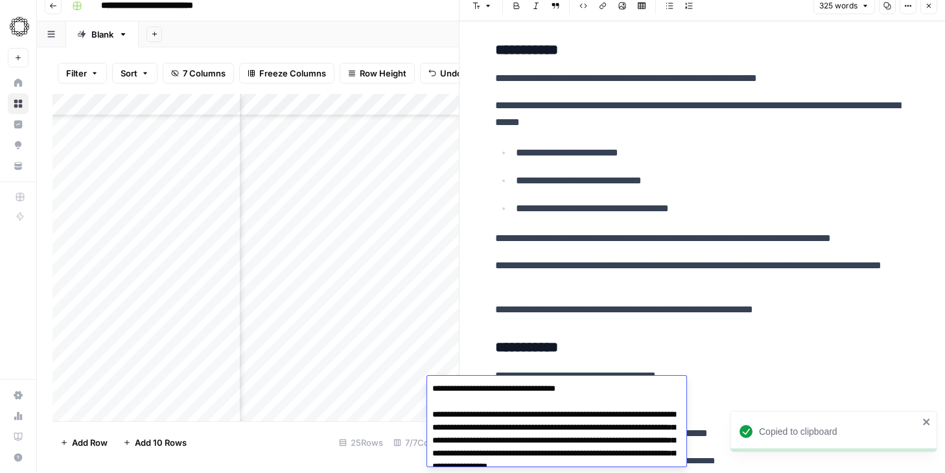
scroll to position [22, 0]
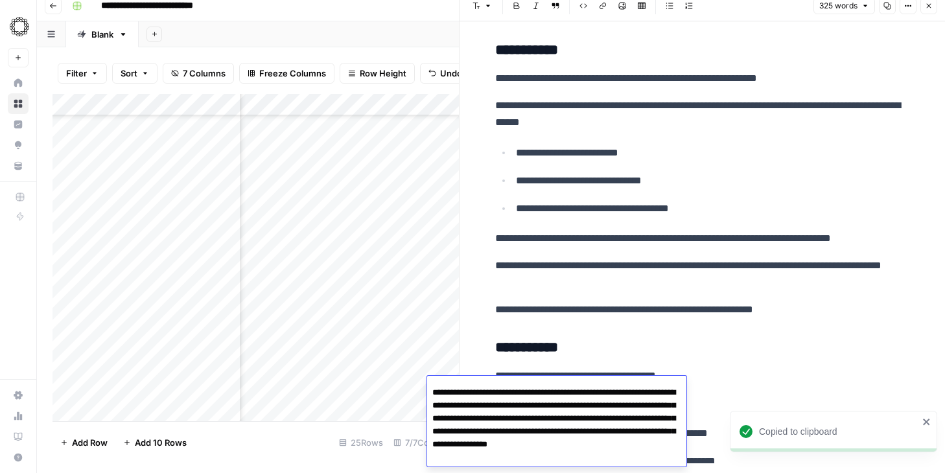
click at [384, 410] on div "Add Column" at bounding box center [256, 257] width 406 height 327
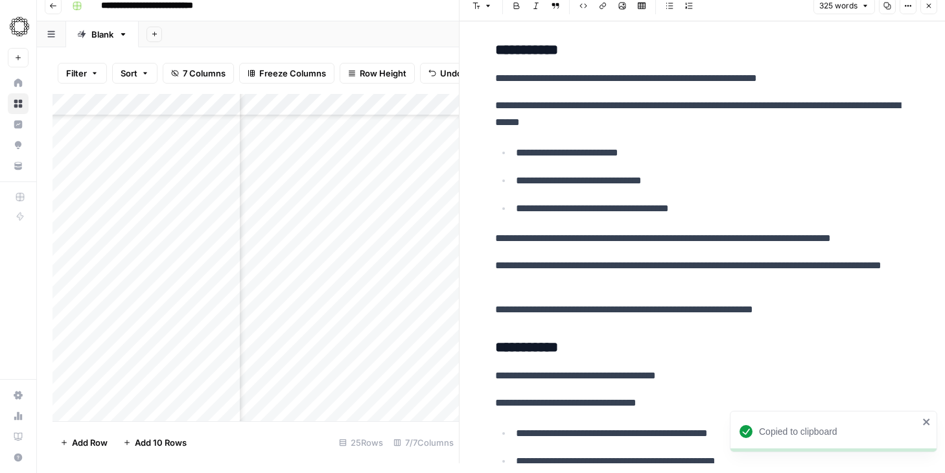
drag, startPoint x: 415, startPoint y: 408, endPoint x: 409, endPoint y: 414, distance: 8.2
click at [415, 408] on div "Add Column" at bounding box center [256, 257] width 406 height 327
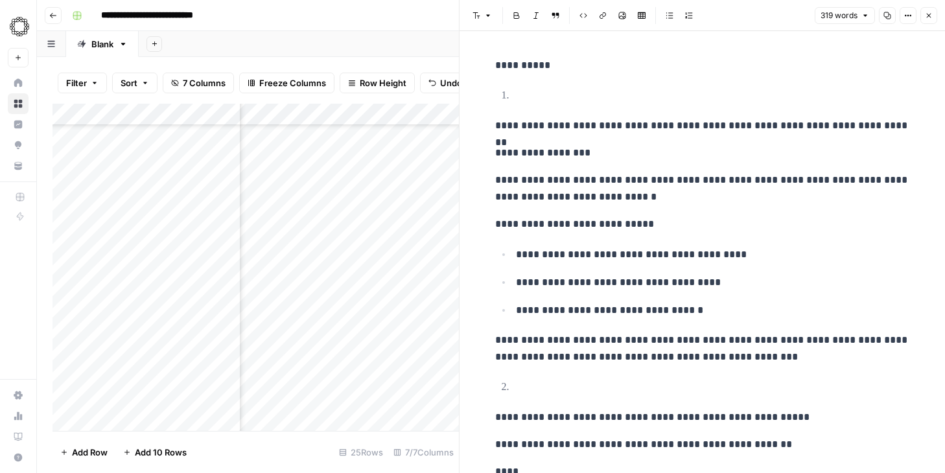
click at [887, 14] on icon "button" at bounding box center [887, 16] width 8 height 8
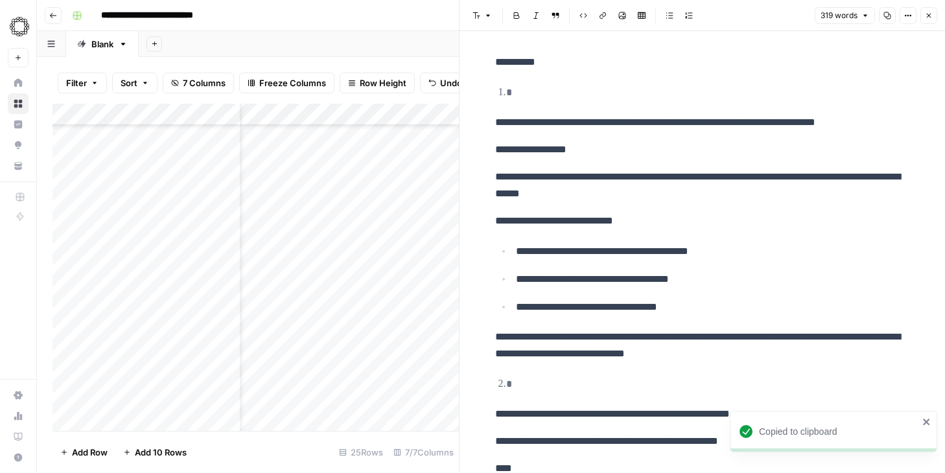
scroll to position [248, 43]
click at [417, 198] on div "Add Column" at bounding box center [256, 267] width 406 height 327
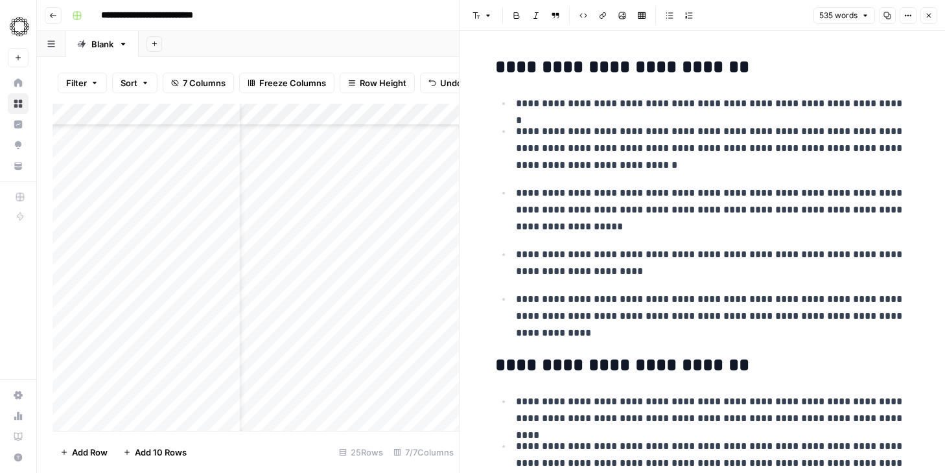
click at [887, 12] on icon "button" at bounding box center [887, 16] width 8 height 8
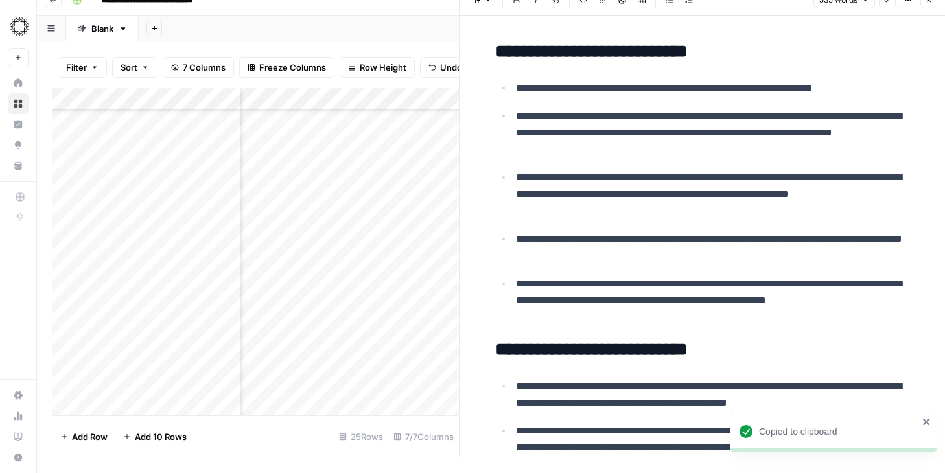
scroll to position [248, 554]
